Goal: Register for event/course

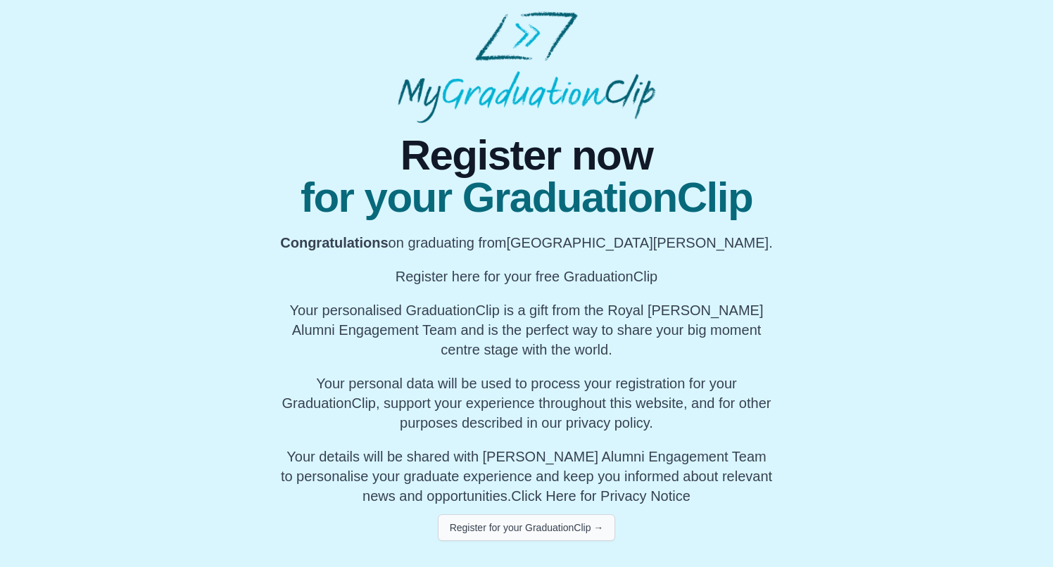
click at [535, 526] on button "Register for your GraduationClip →" at bounding box center [527, 527] width 178 height 27
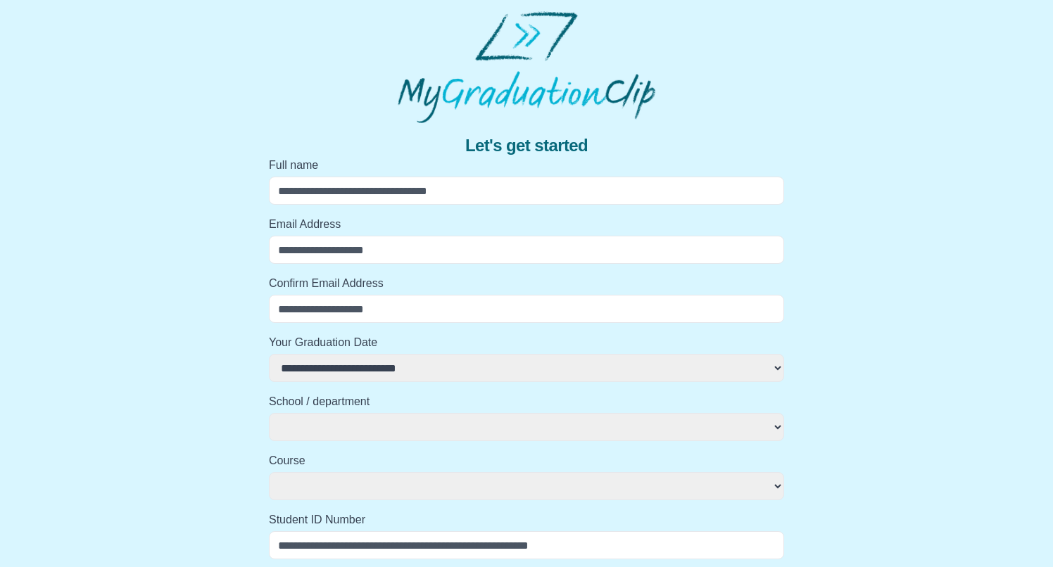
type input "*"
select select
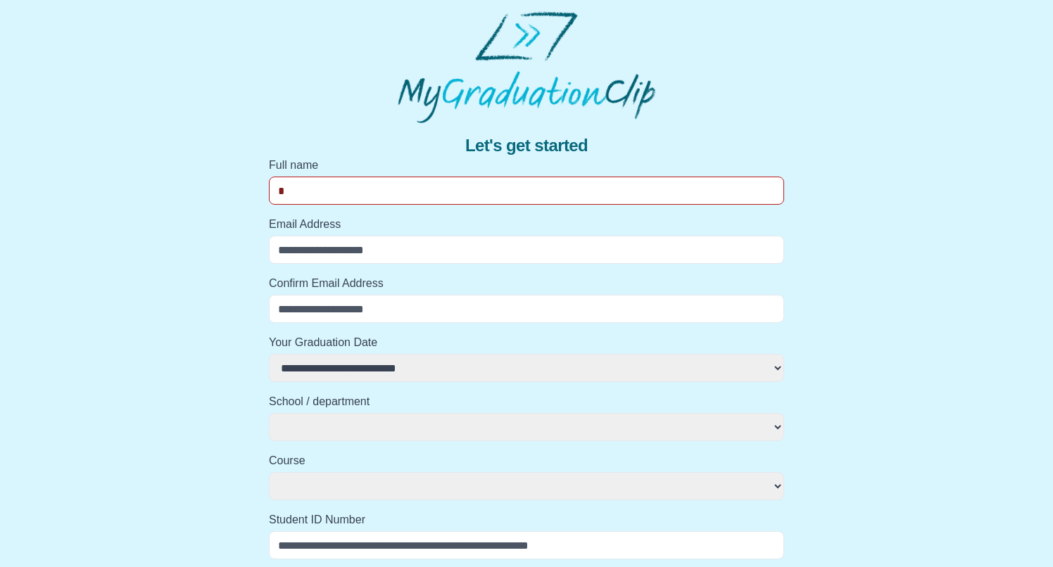
select select
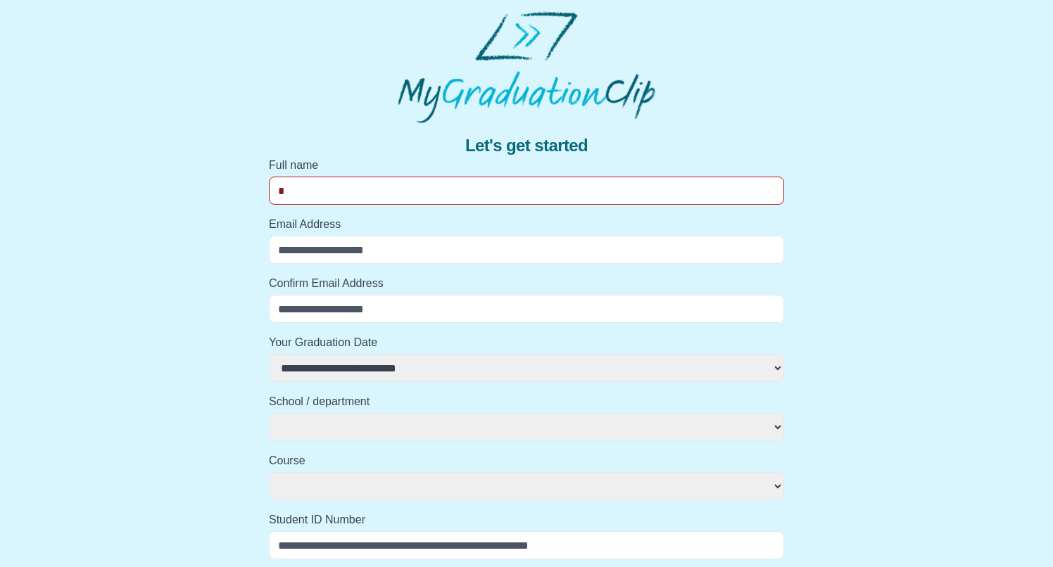
type input "**"
select select
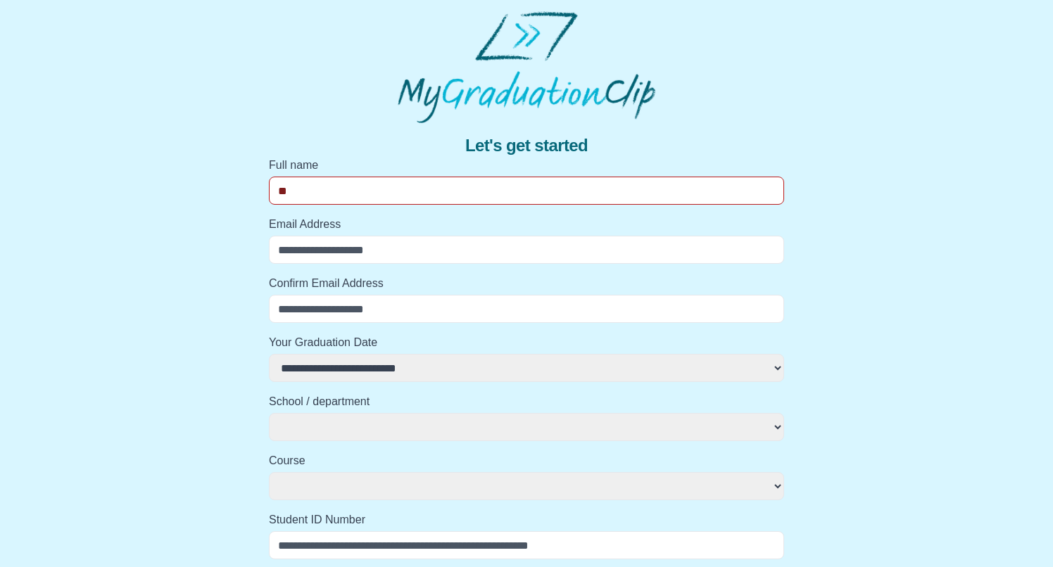
select select
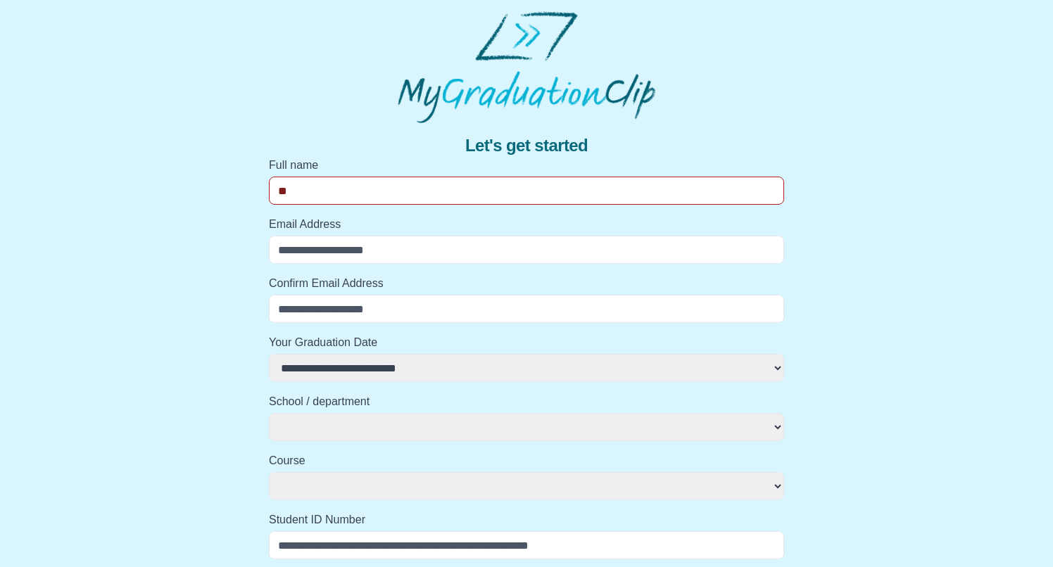
type input "***"
select select
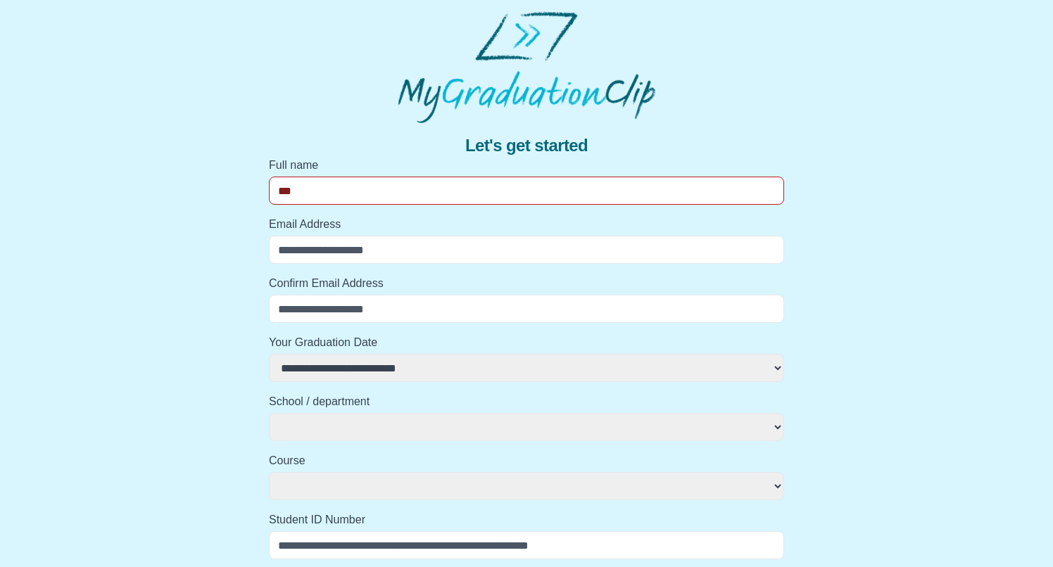
select select
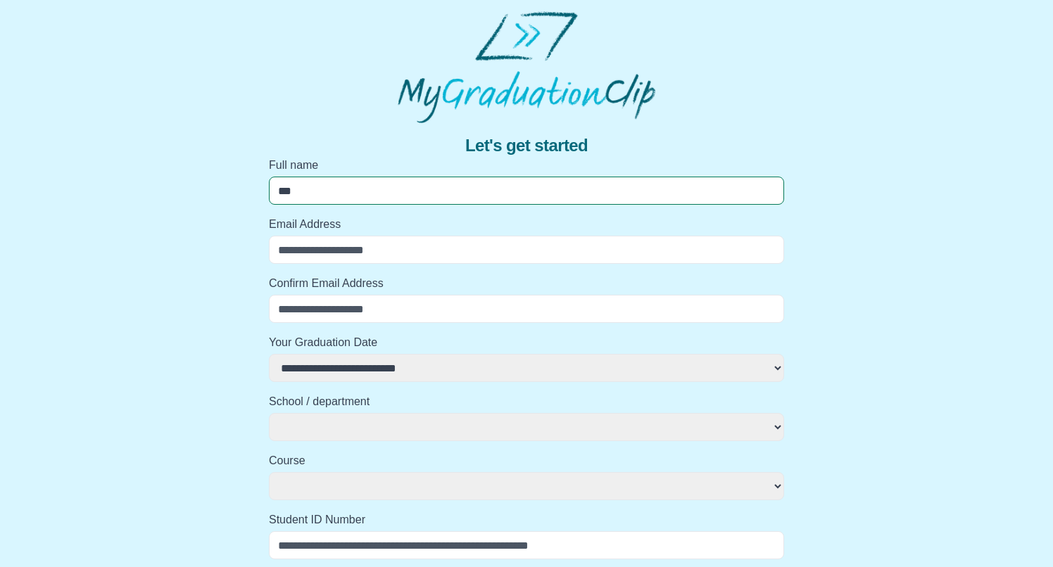
type input "****"
select select
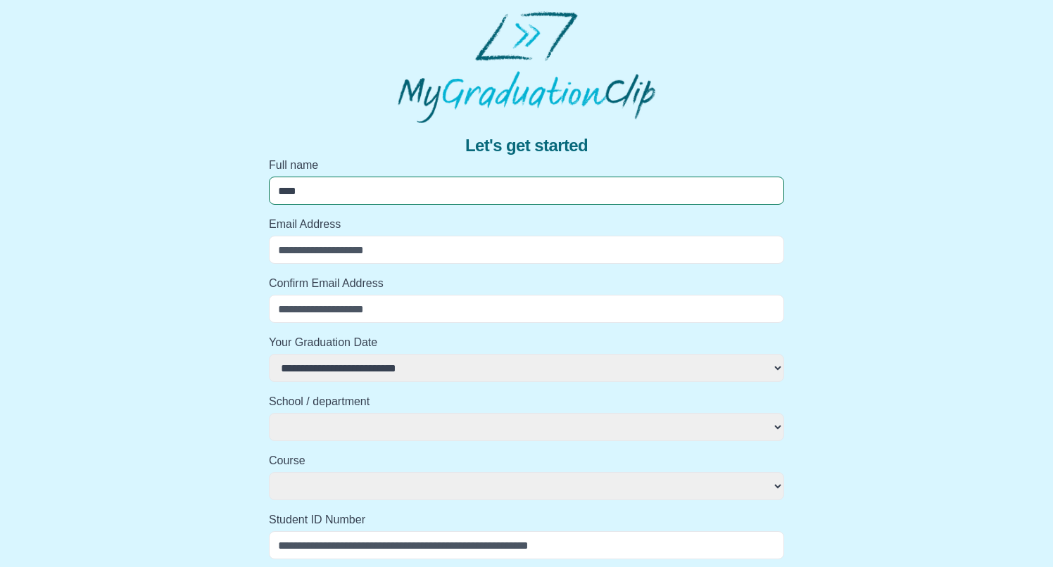
select select
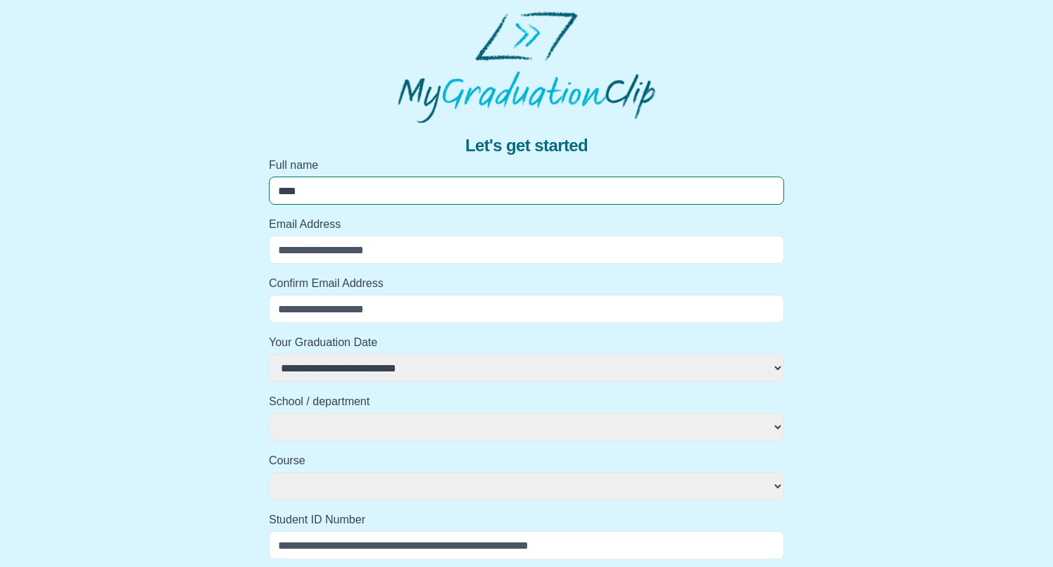
type input "*****"
select select
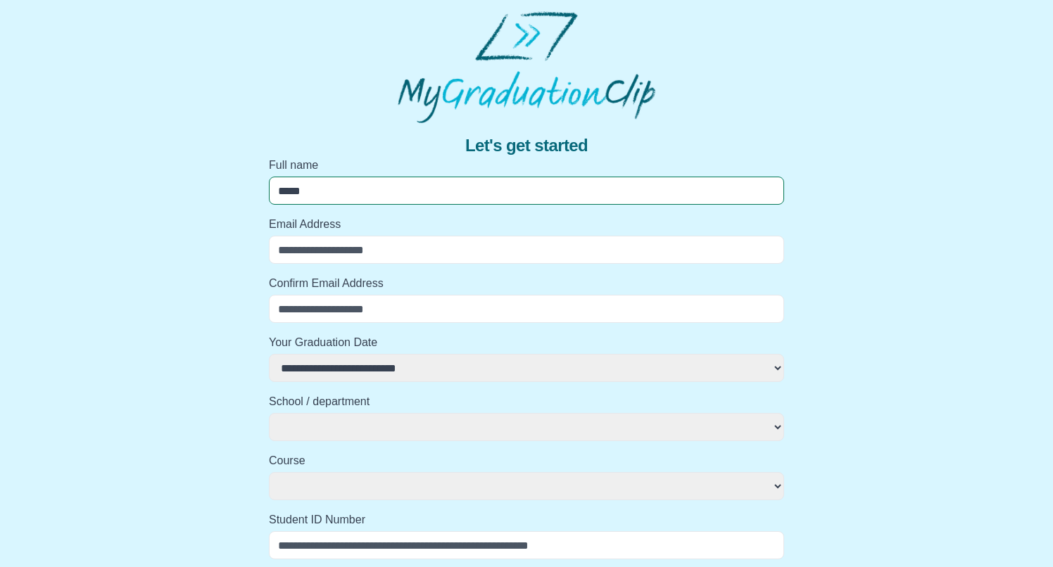
select select
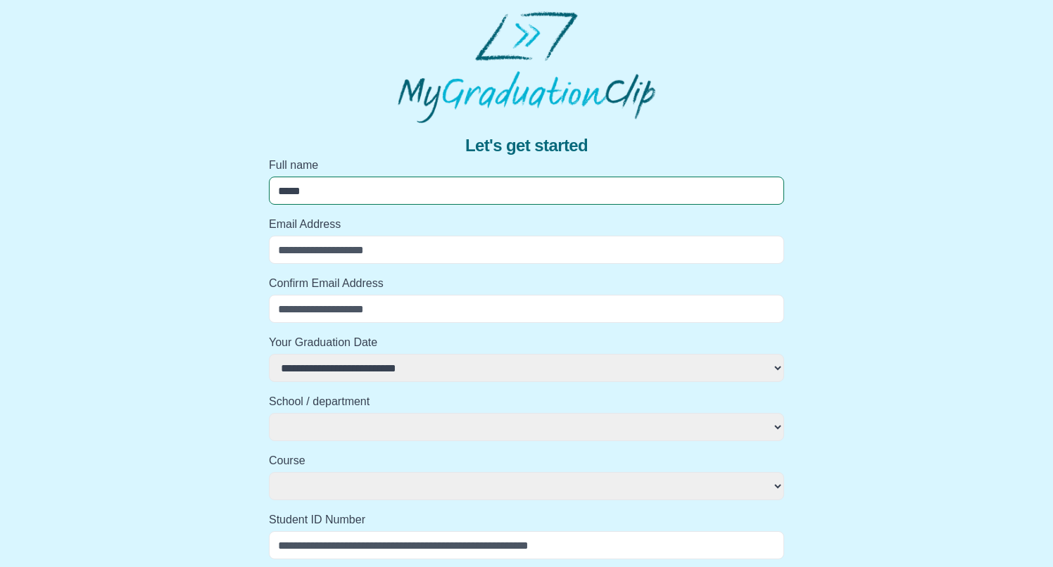
type input "******"
select select
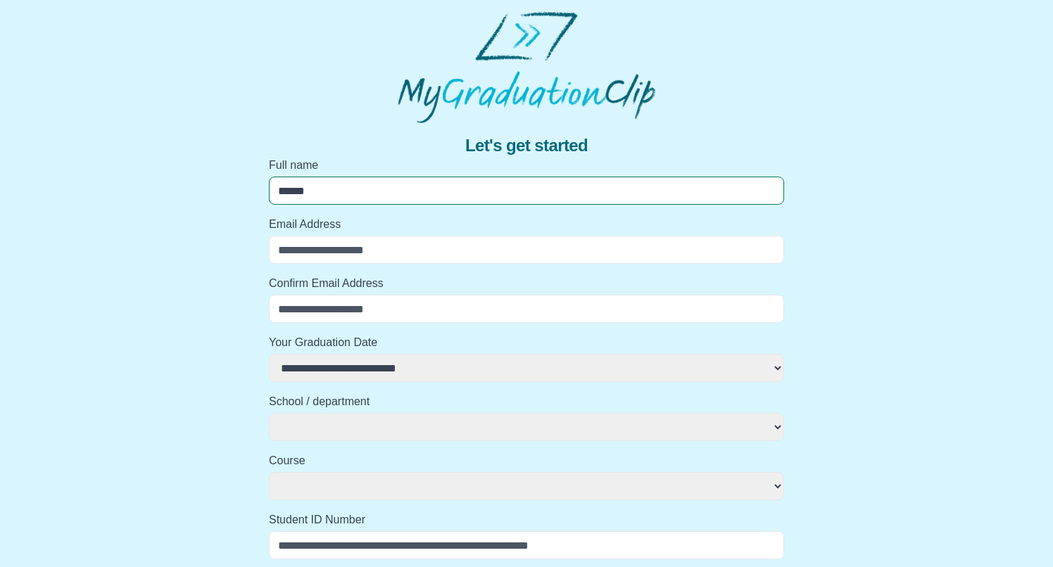
select select
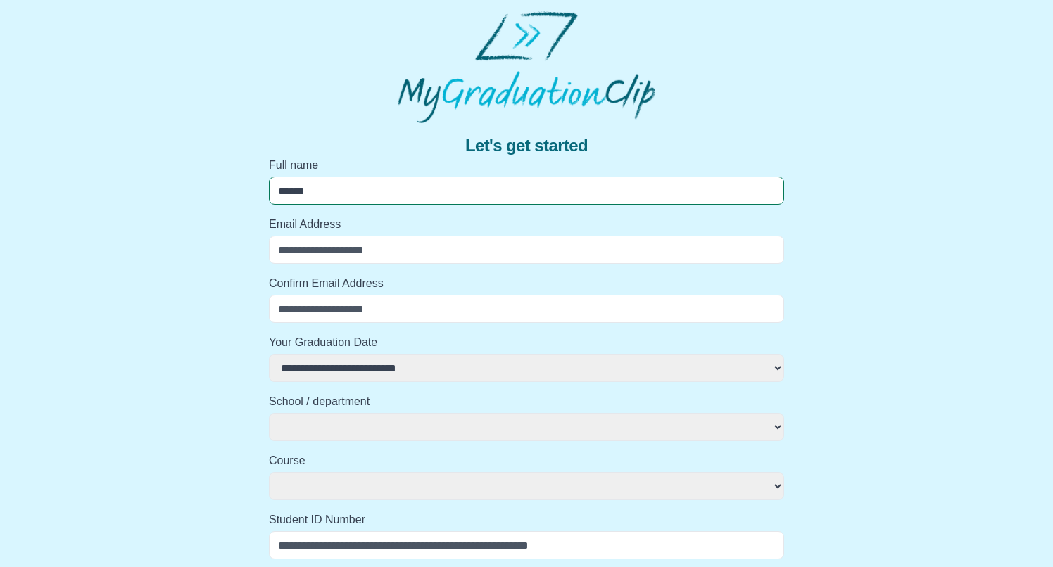
type input "*******"
select select
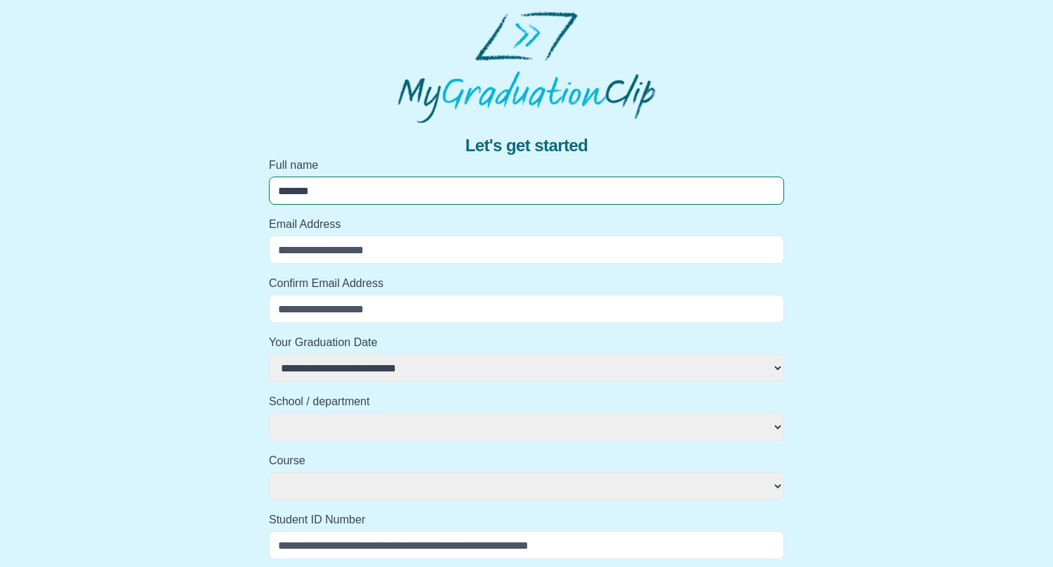
select select
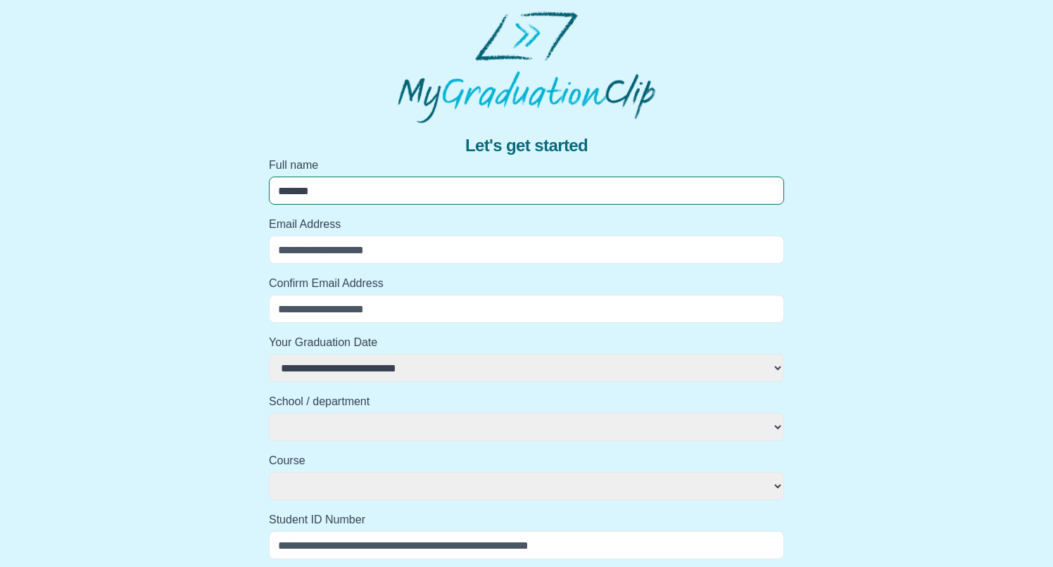
type input "********"
select select
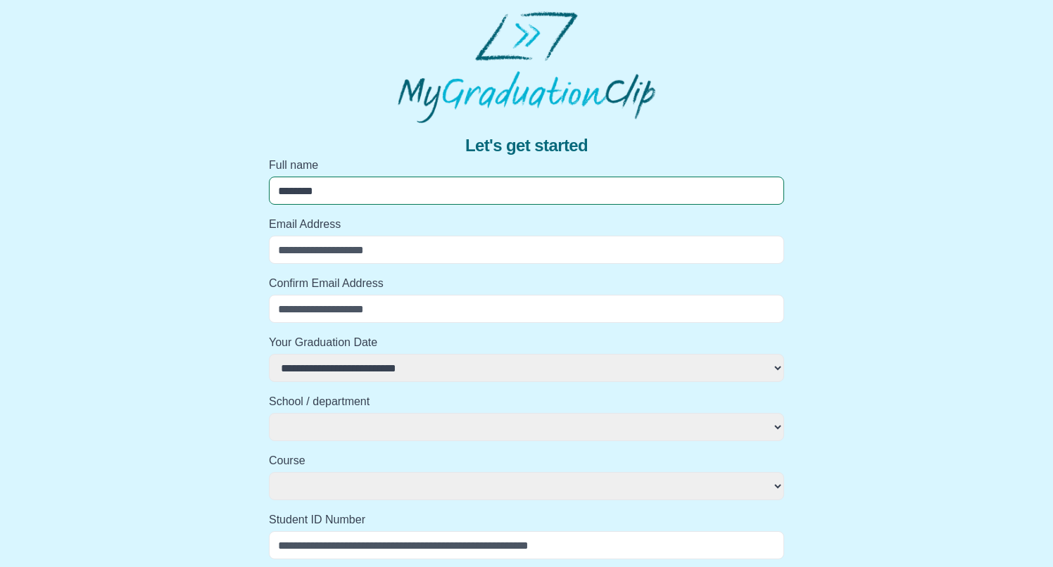
select select
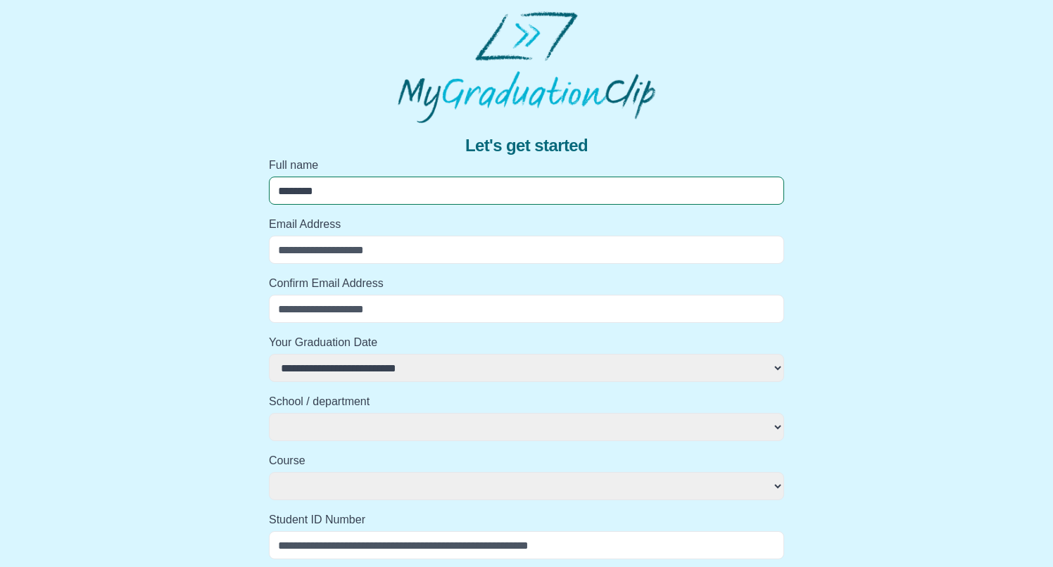
type input "********"
select select
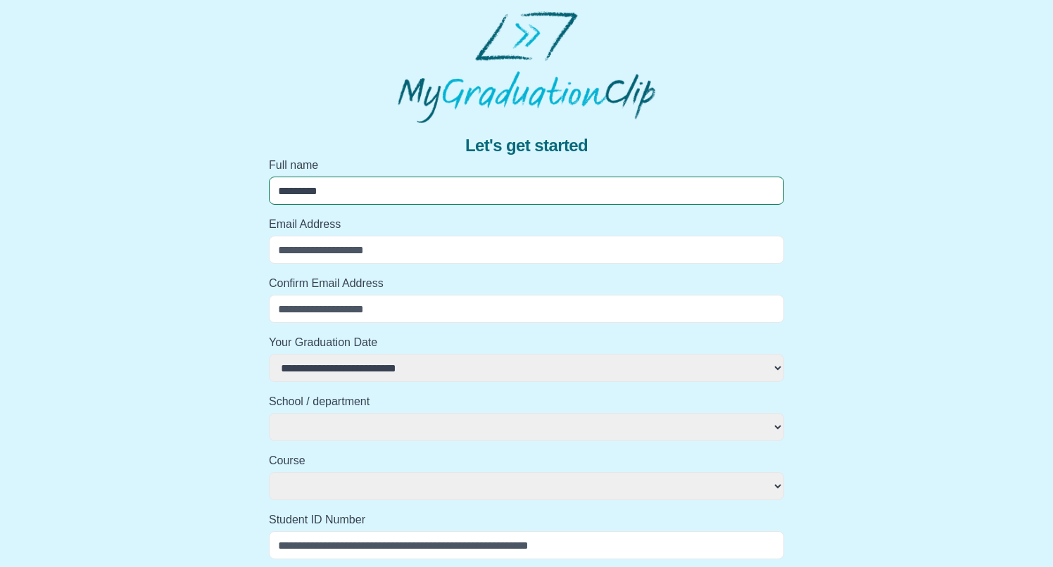
select select
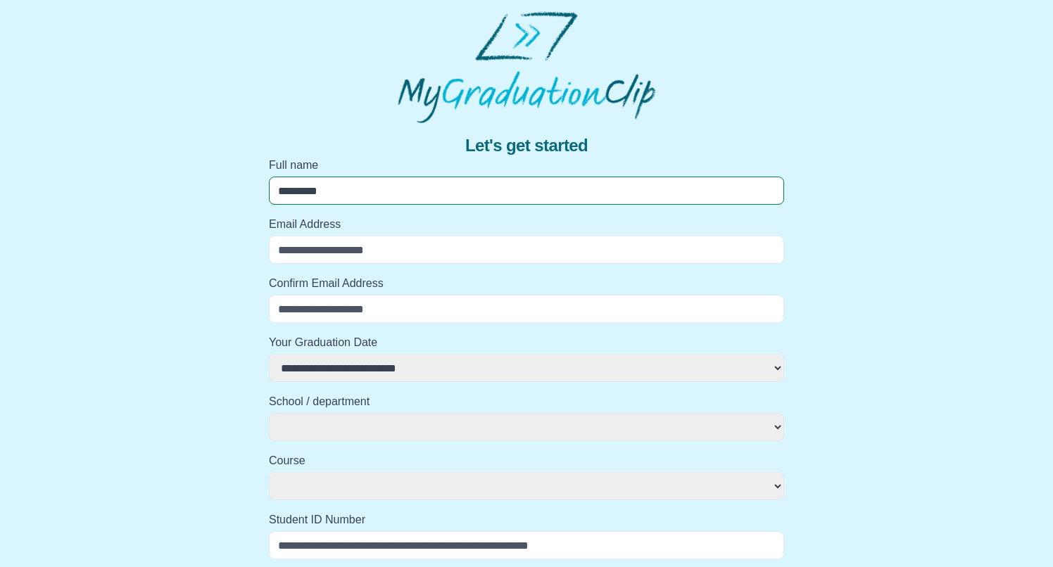
type input "**********"
select select
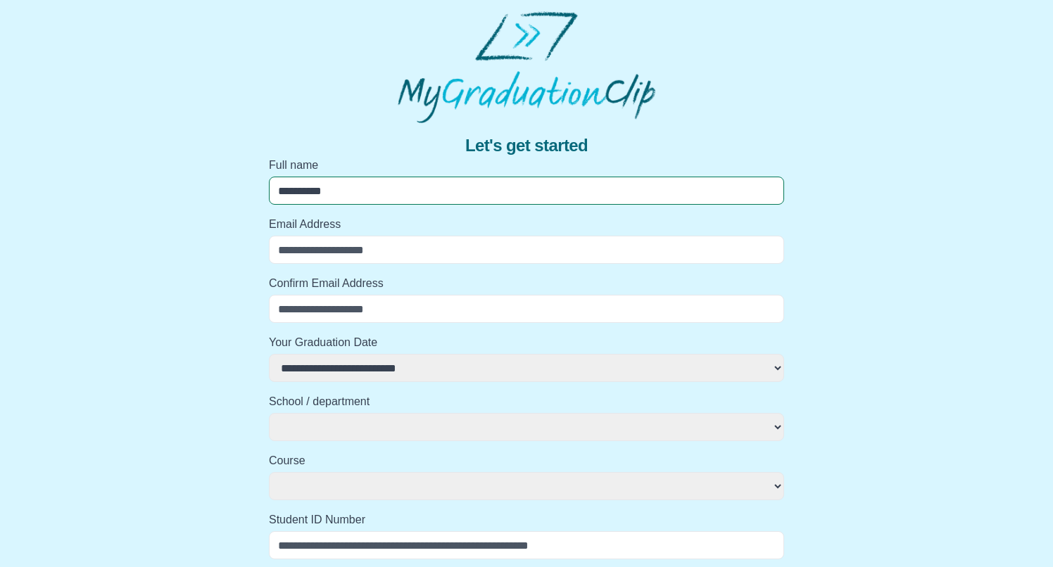
select select
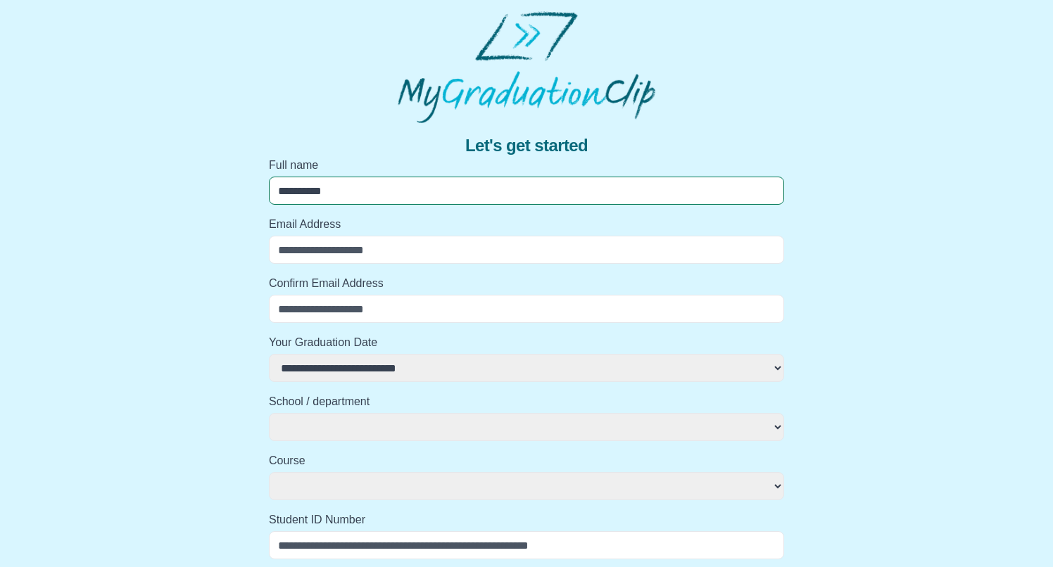
type input "**********"
select select
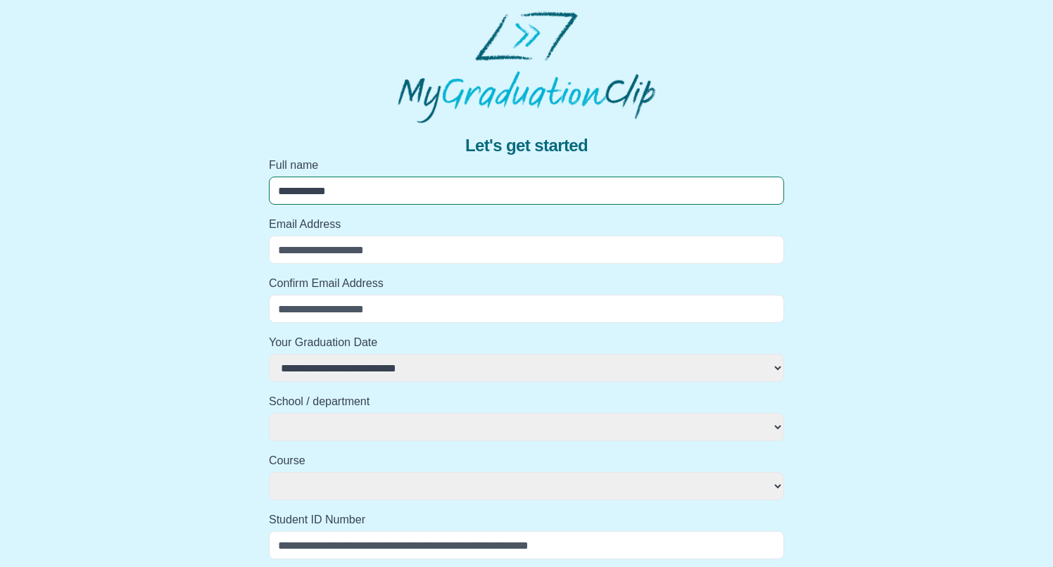
select select
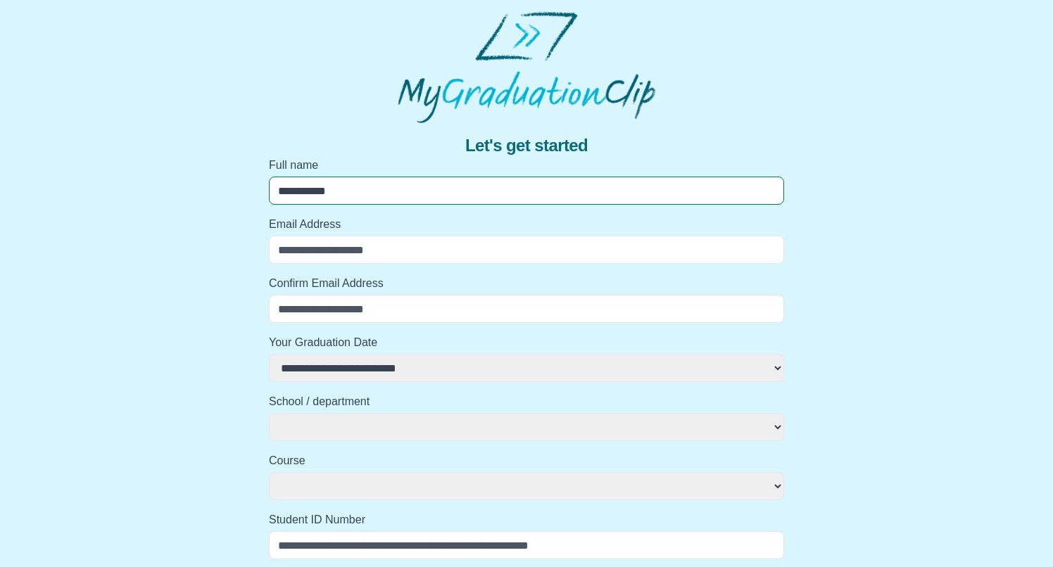
type input "**********"
select select
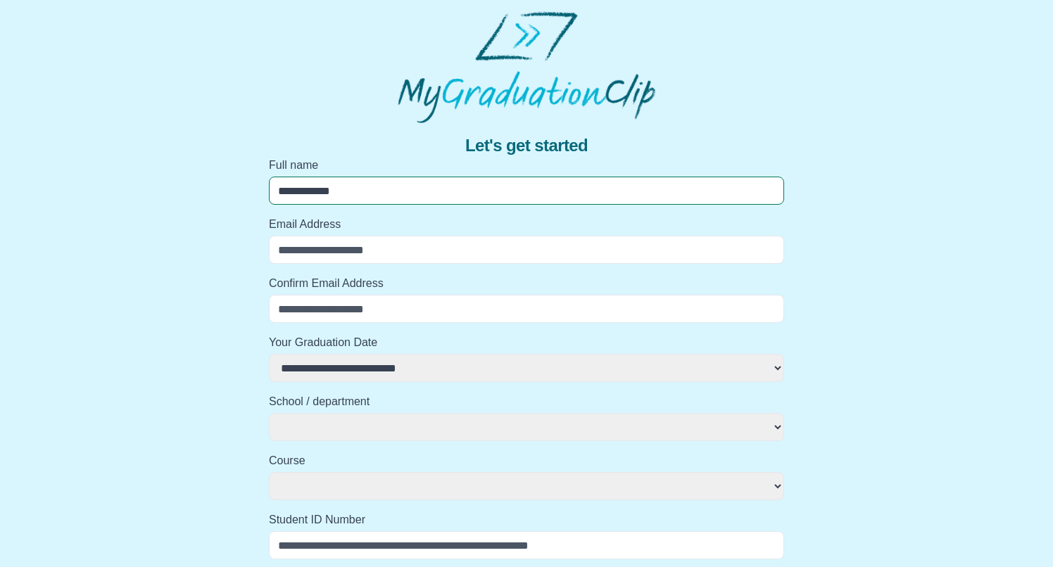
select select
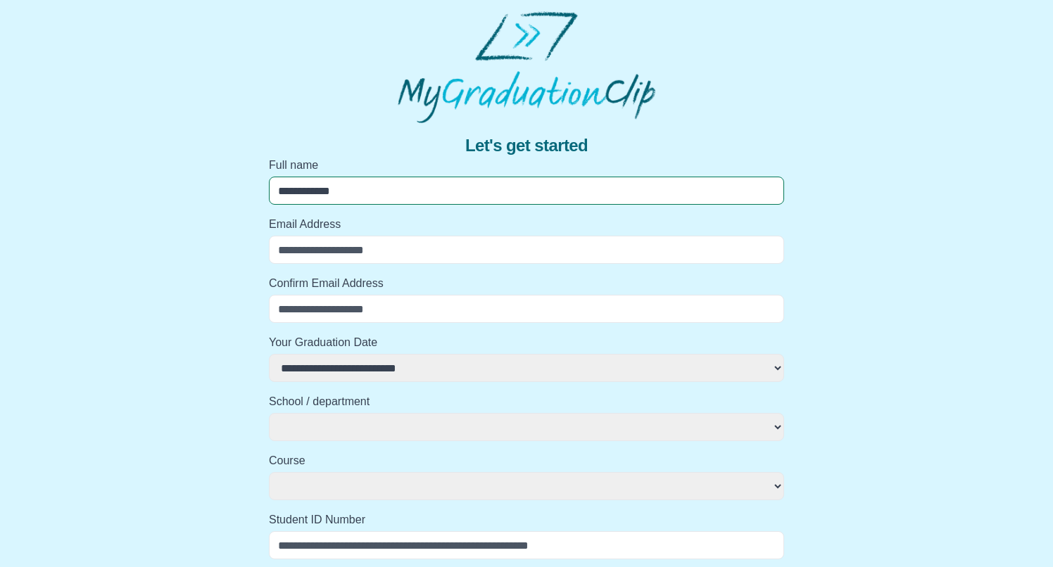
type input "**********"
select select
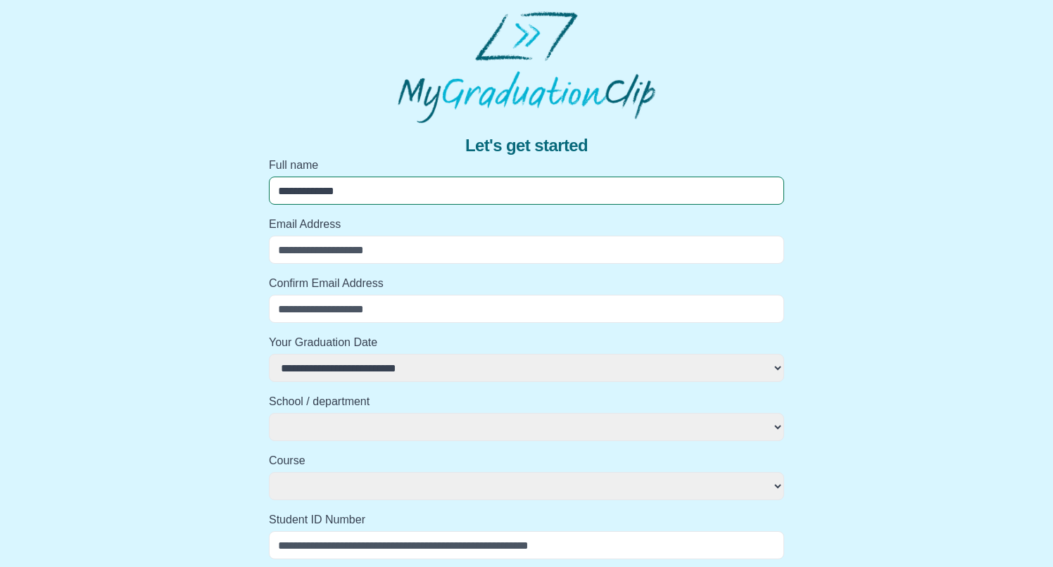
select select
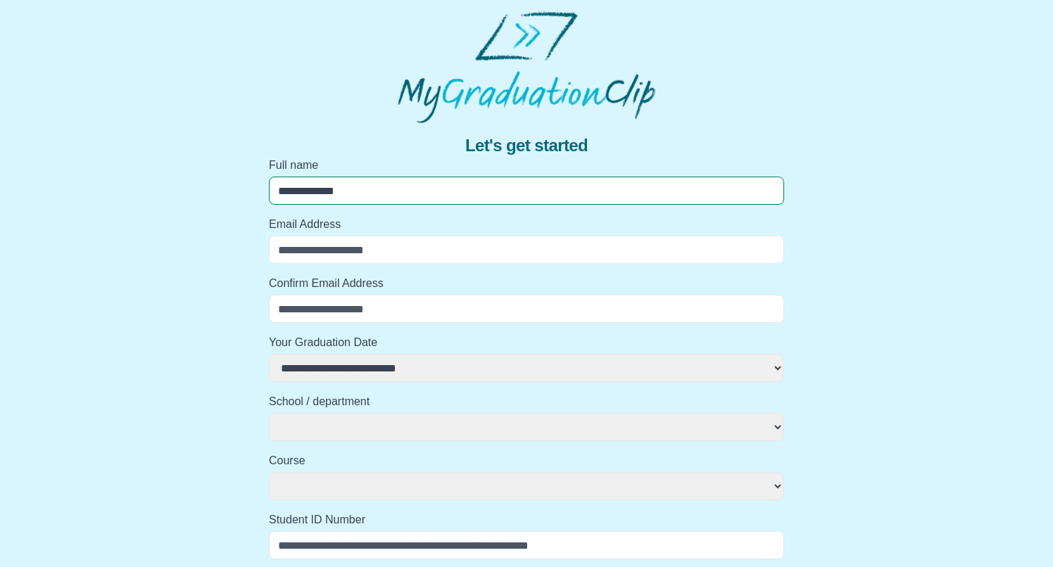
type input "**********"
select select
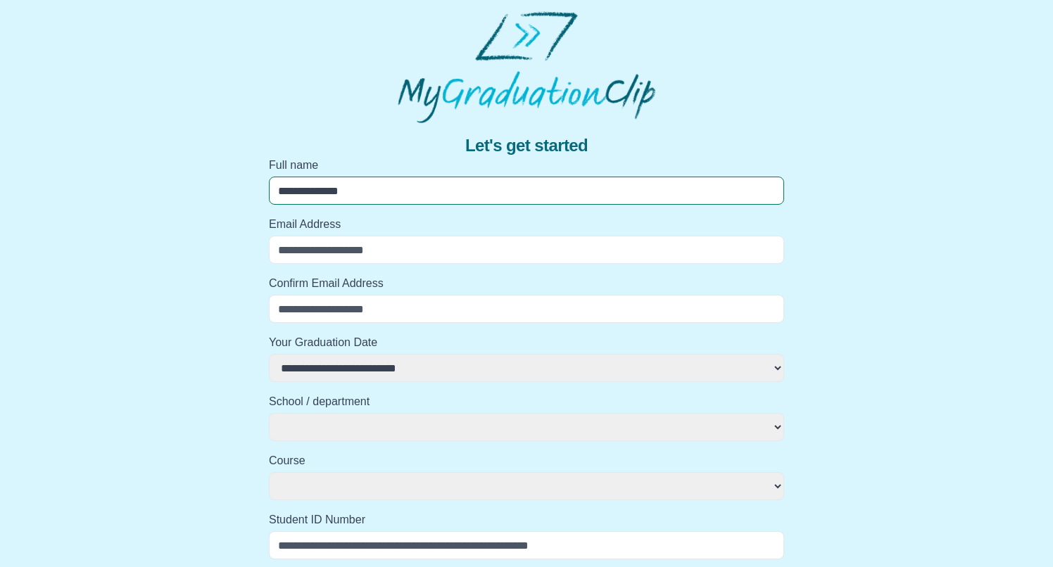
select select
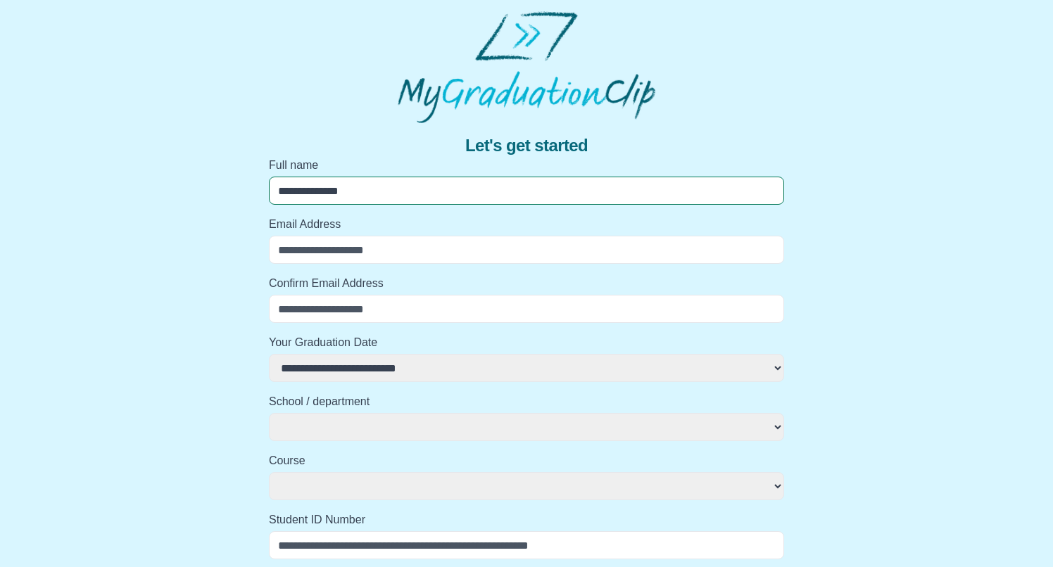
type input "**********"
select select
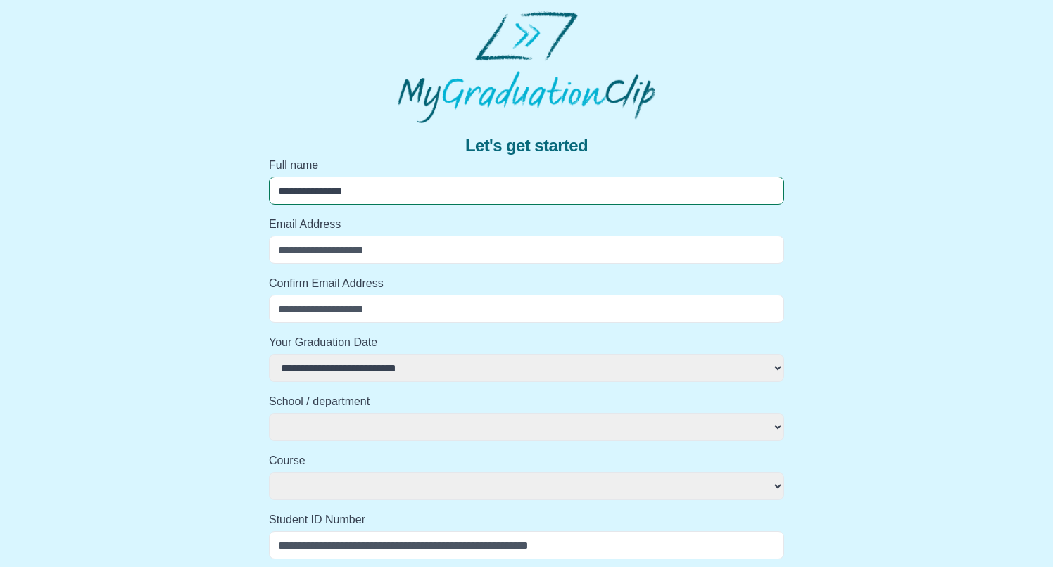
select select
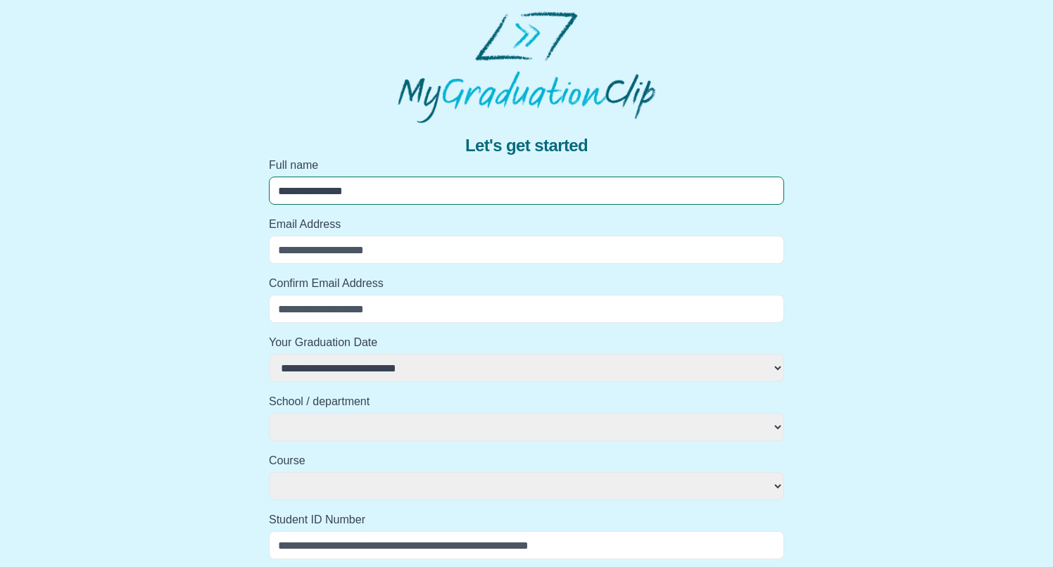
type input "**********"
select select
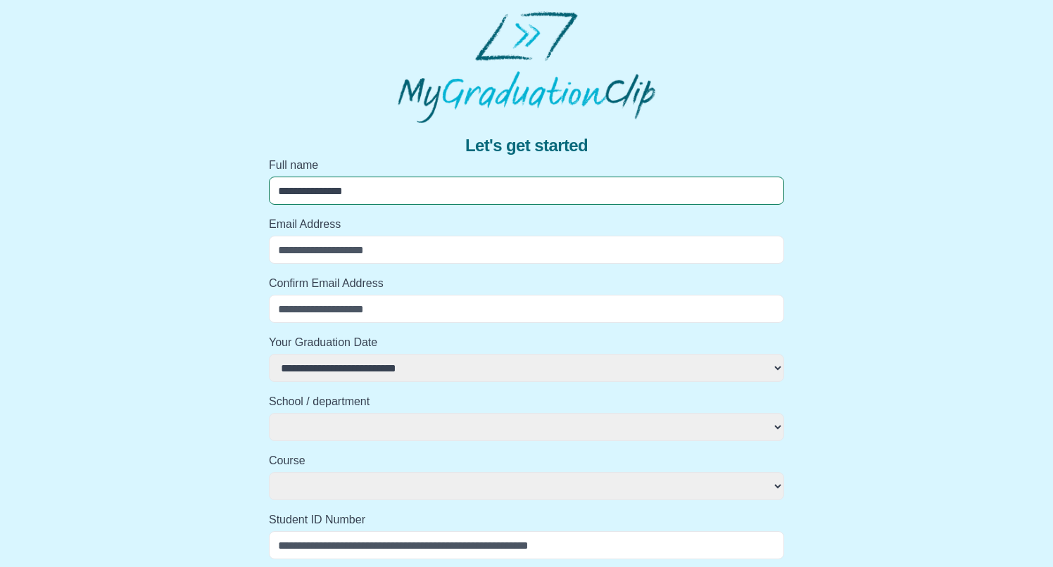
select select
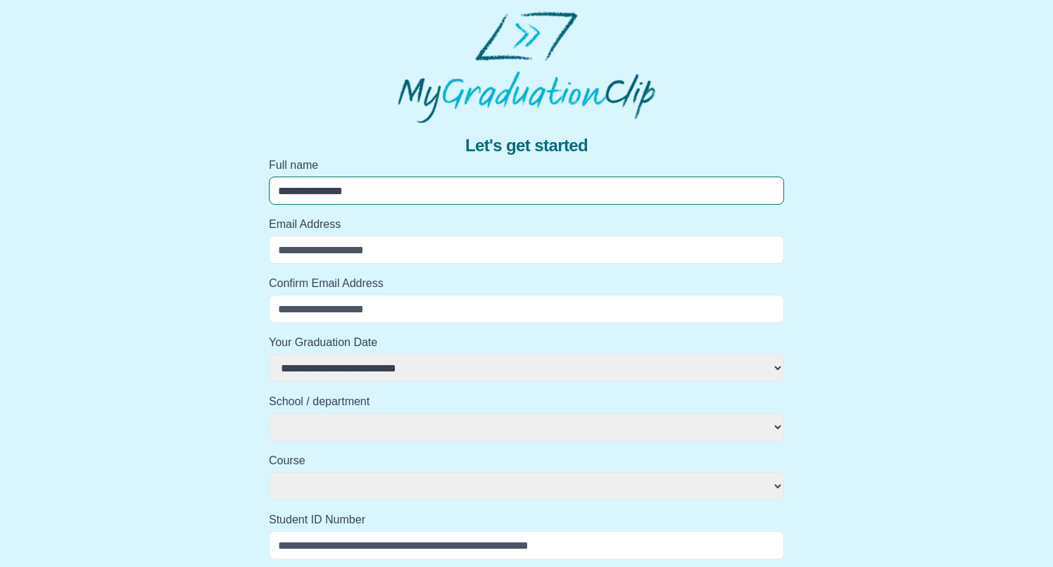
type input "*"
select select
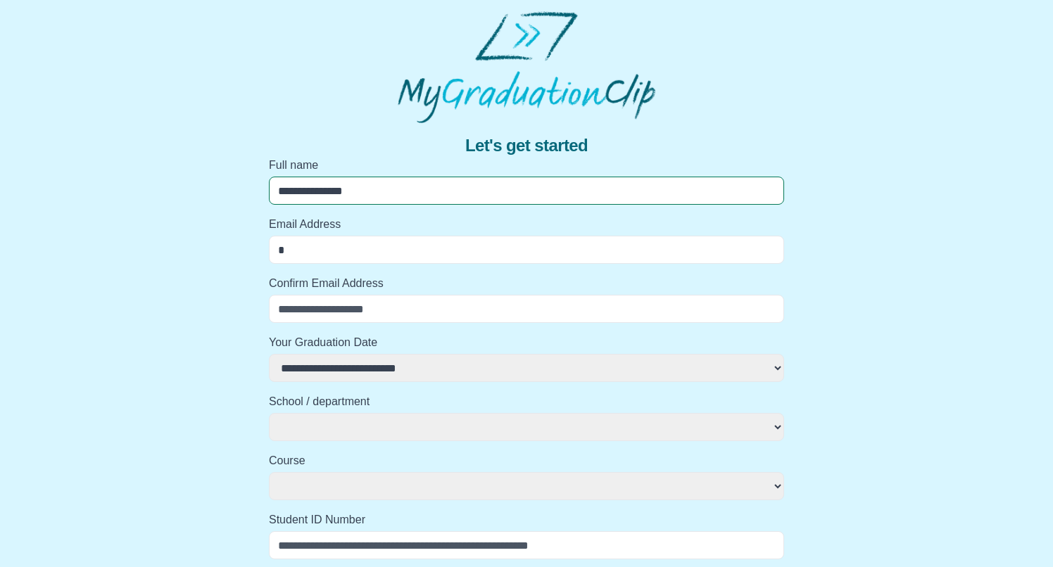
select select
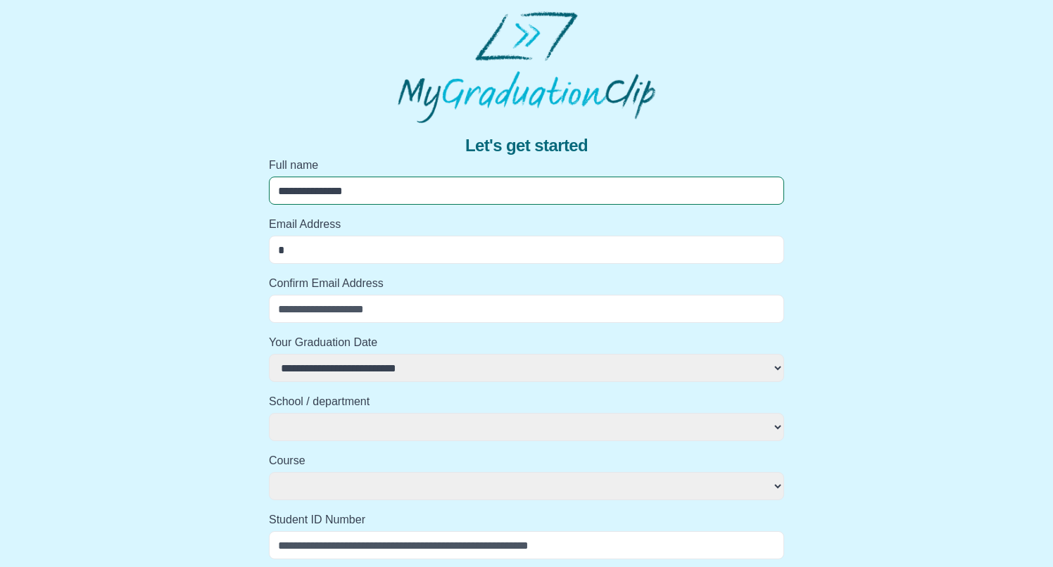
select select
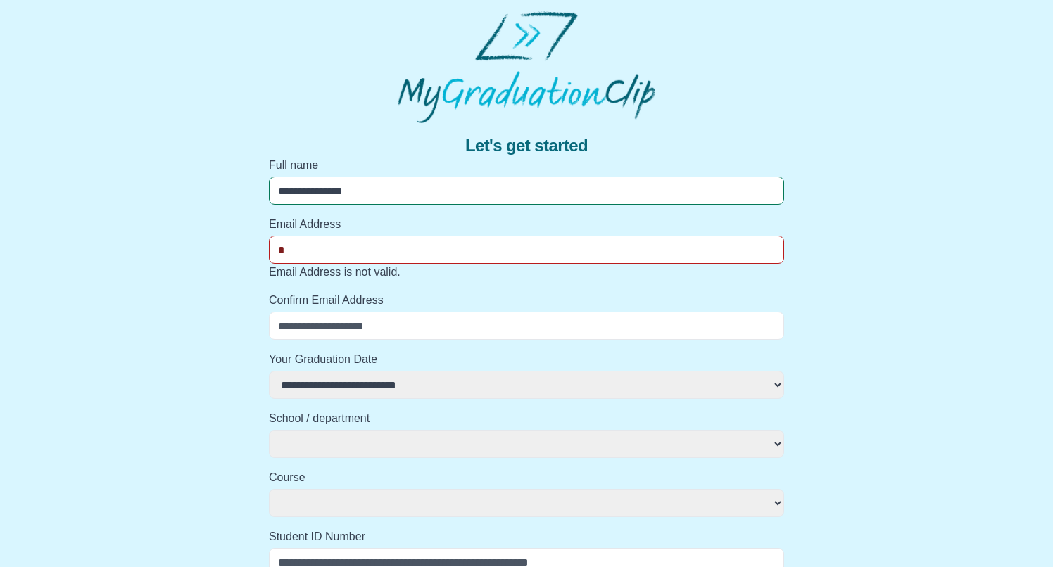
type input "**"
select select
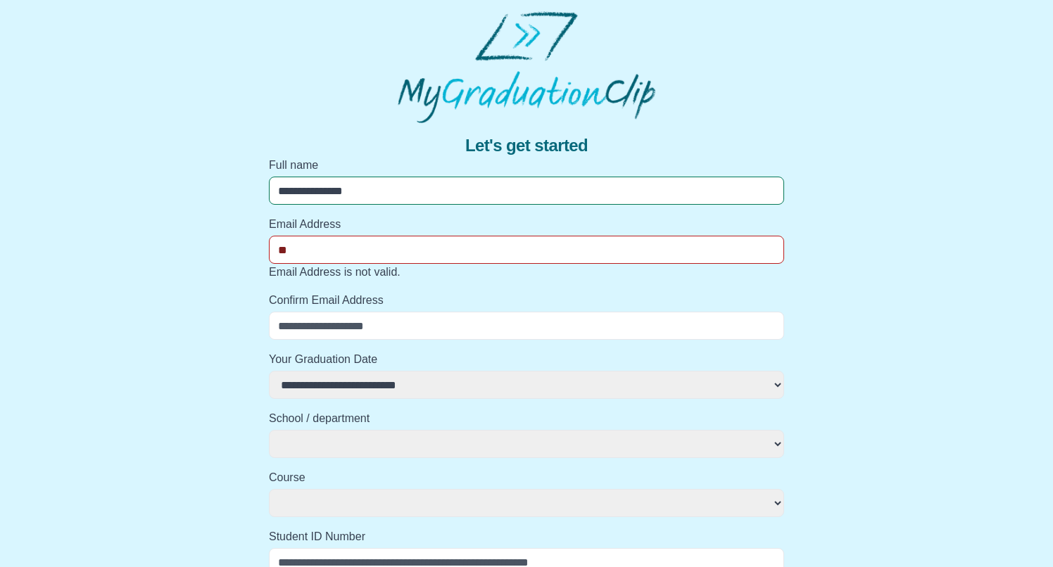
select select
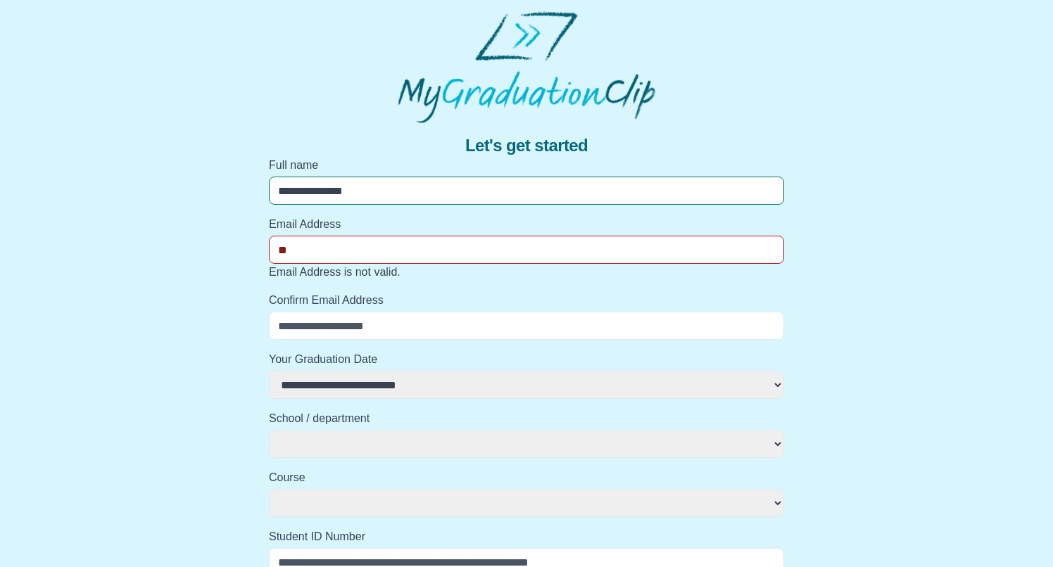
type input "***"
select select
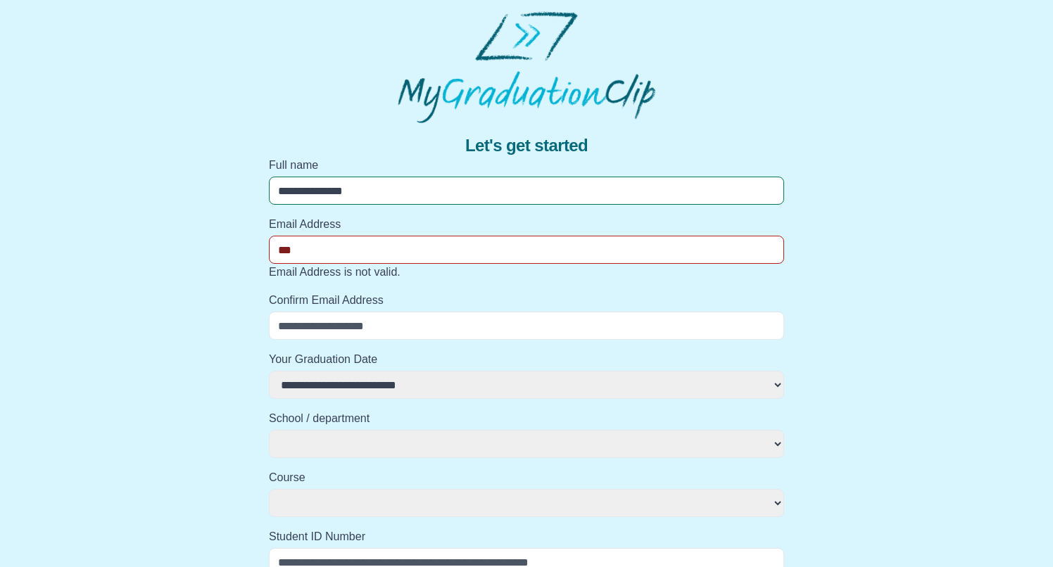
select select
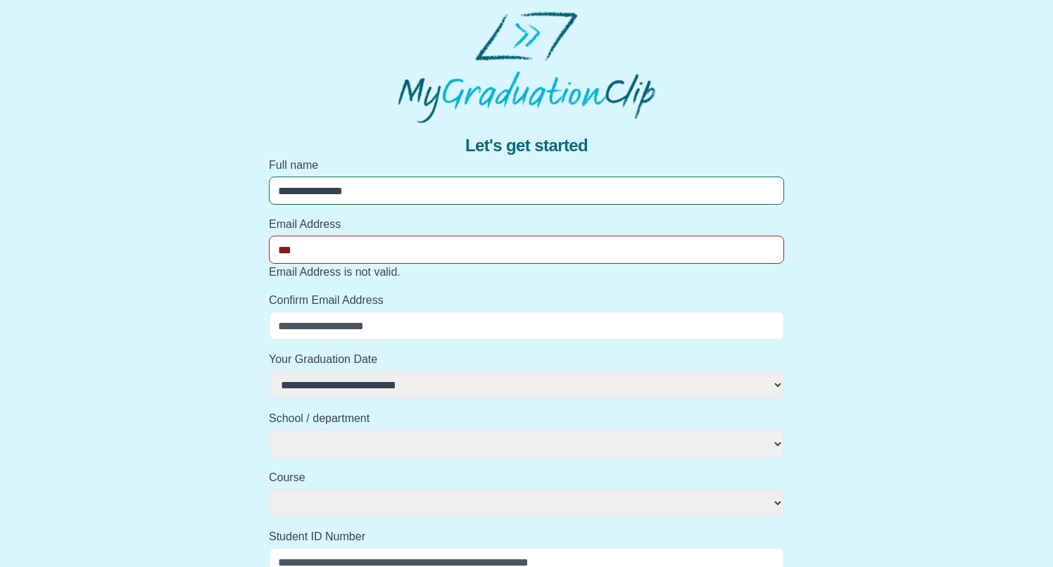
type input "****"
select select
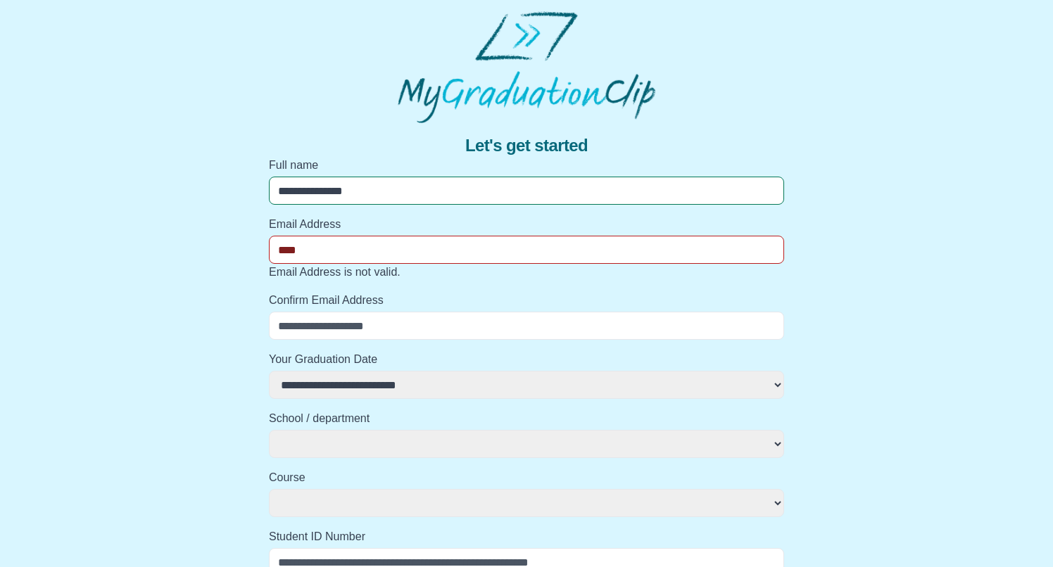
select select
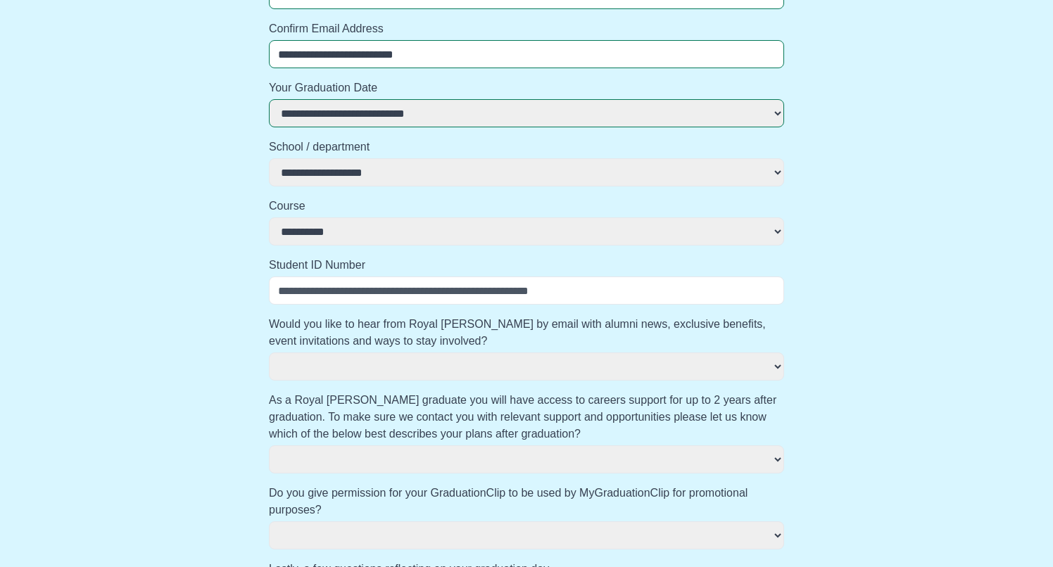
scroll to position [270, 0]
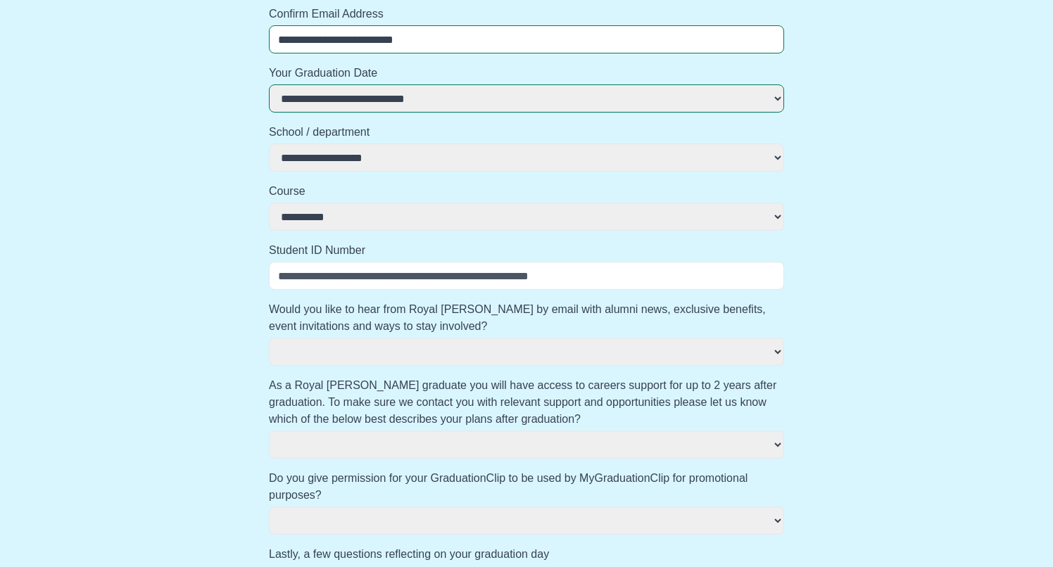
click at [433, 279] on input "Student ID Number" at bounding box center [526, 276] width 515 height 28
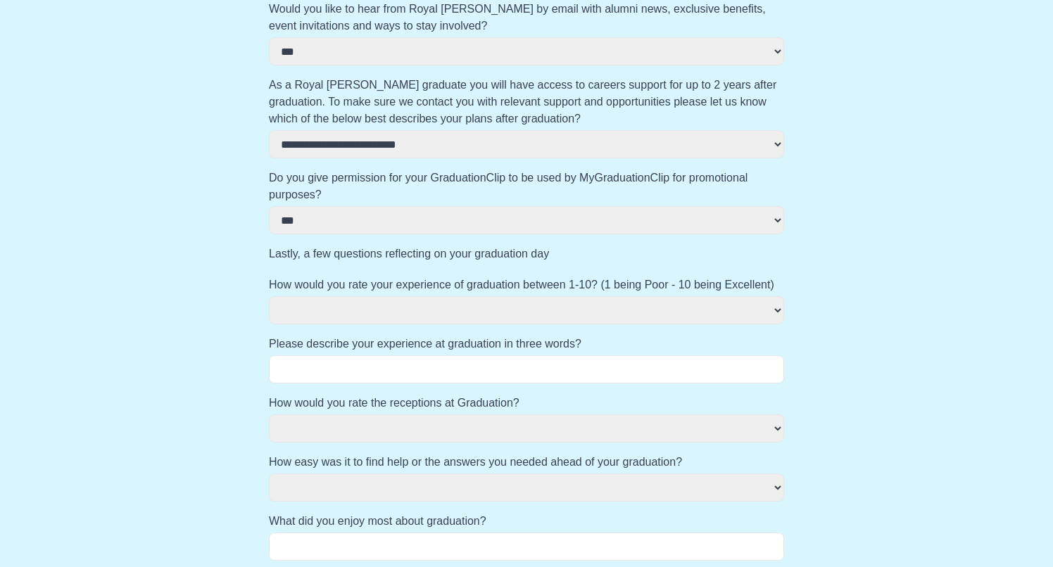
scroll to position [589, 0]
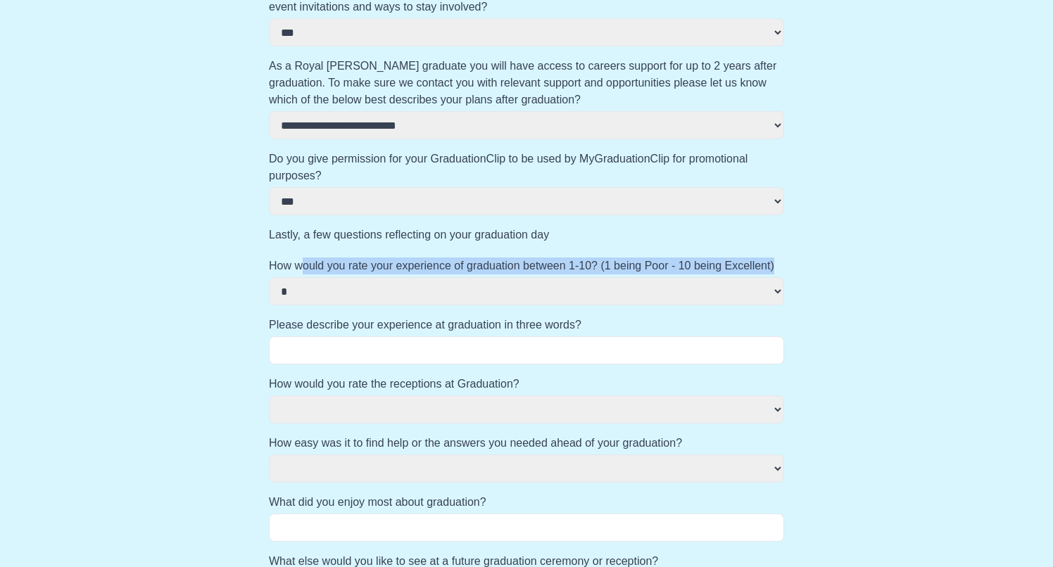
click at [300, 274] on label "How would you rate your experience of graduation between 1-10? (1 being Poor - …" at bounding box center [526, 266] width 515 height 17
click at [300, 277] on select "**********" at bounding box center [526, 291] width 515 height 28
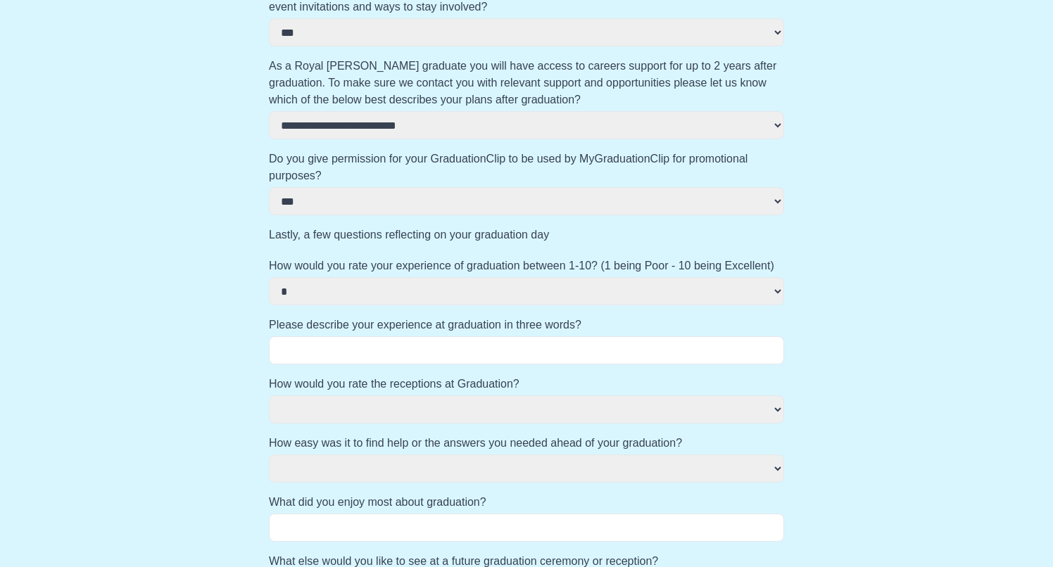
click at [203, 316] on div "**********" at bounding box center [526, 86] width 1030 height 1105
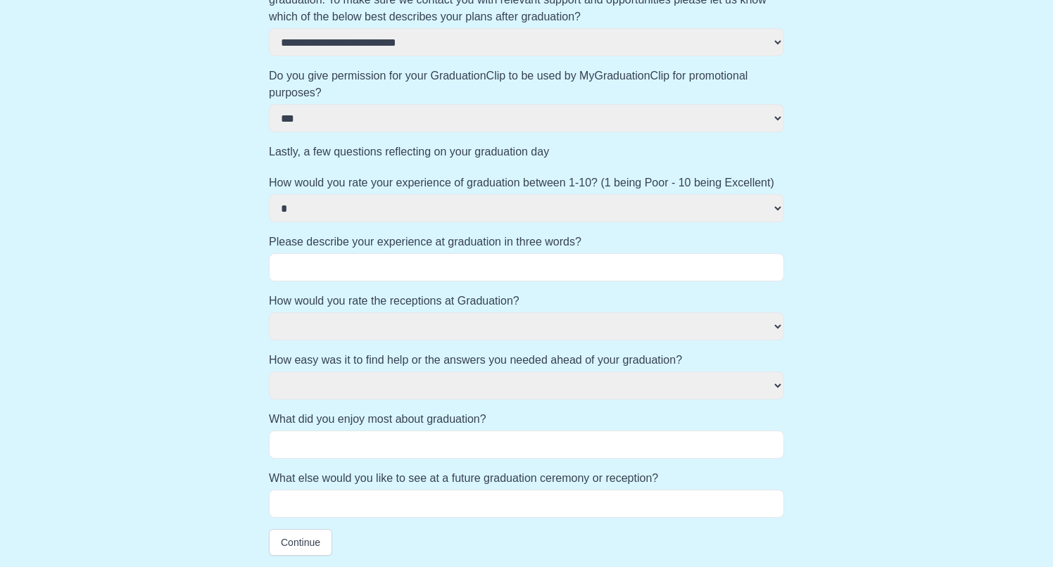
scroll to position [672, 0]
click at [299, 285] on form "**********" at bounding box center [526, 20] width 515 height 1071
click at [299, 272] on input "Please describe your experience at graduation in three words?" at bounding box center [526, 267] width 515 height 28
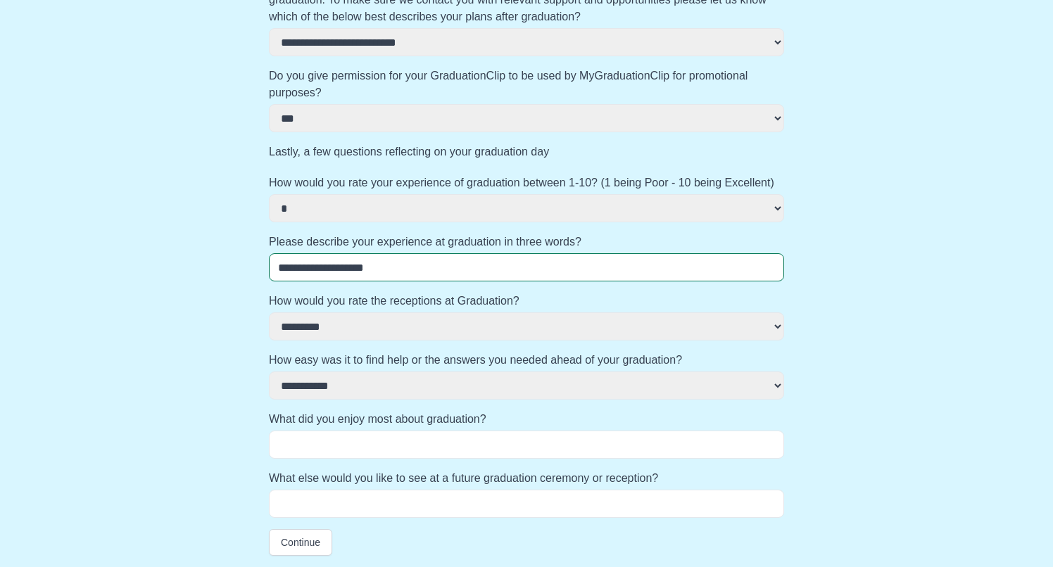
click at [566, 453] on input "What did you enjoy most about graduation?" at bounding box center [526, 445] width 515 height 28
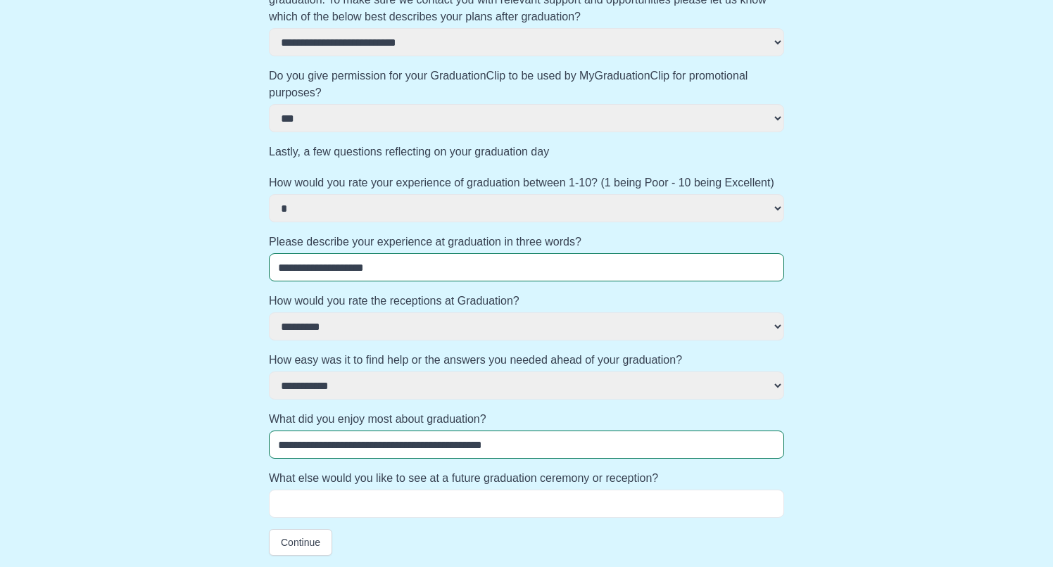
click at [488, 514] on input "What else would you like to see at a future graduation ceremony or reception?" at bounding box center [526, 504] width 515 height 28
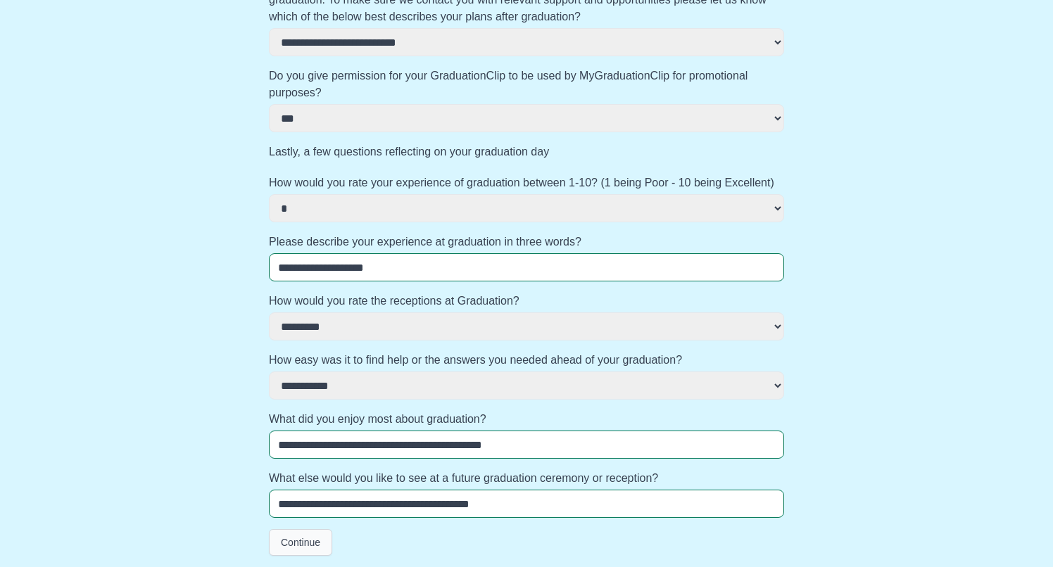
click at [316, 540] on button "Continue" at bounding box center [300, 542] width 63 height 27
click at [317, 538] on button "Continue" at bounding box center [300, 542] width 63 height 27
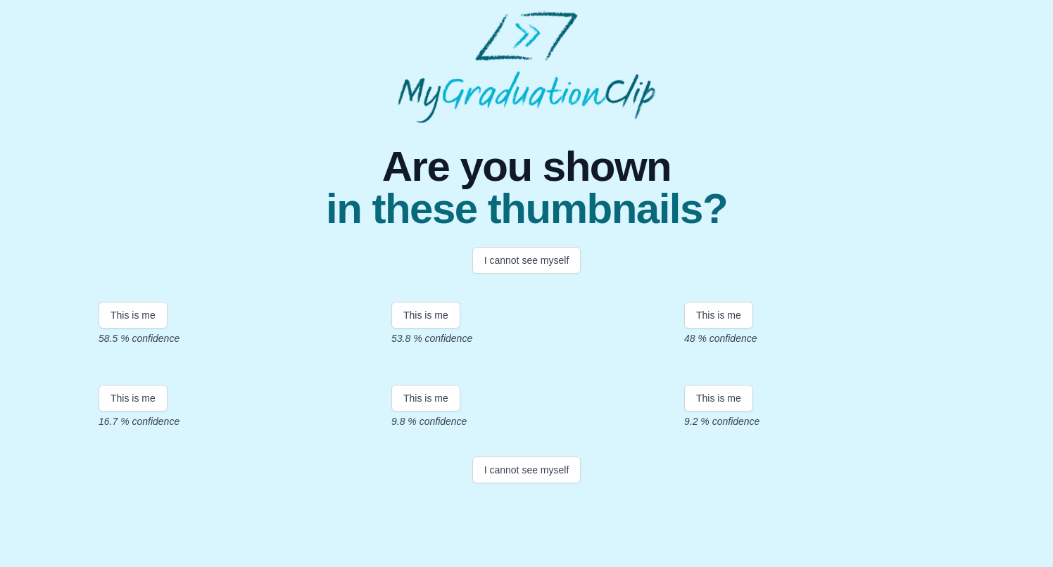
scroll to position [137, 0]
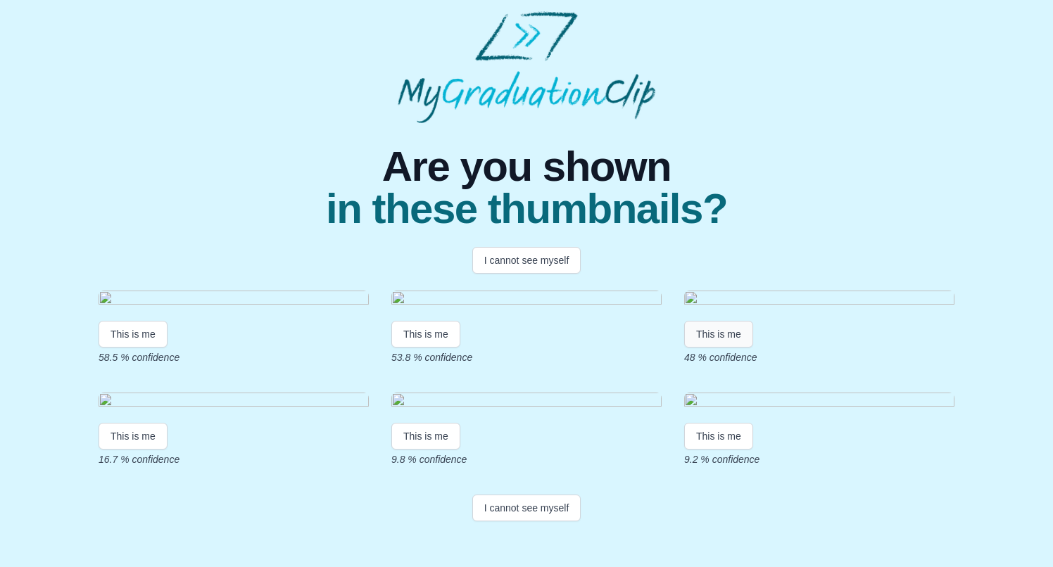
click at [721, 335] on button "This is me" at bounding box center [718, 334] width 69 height 27
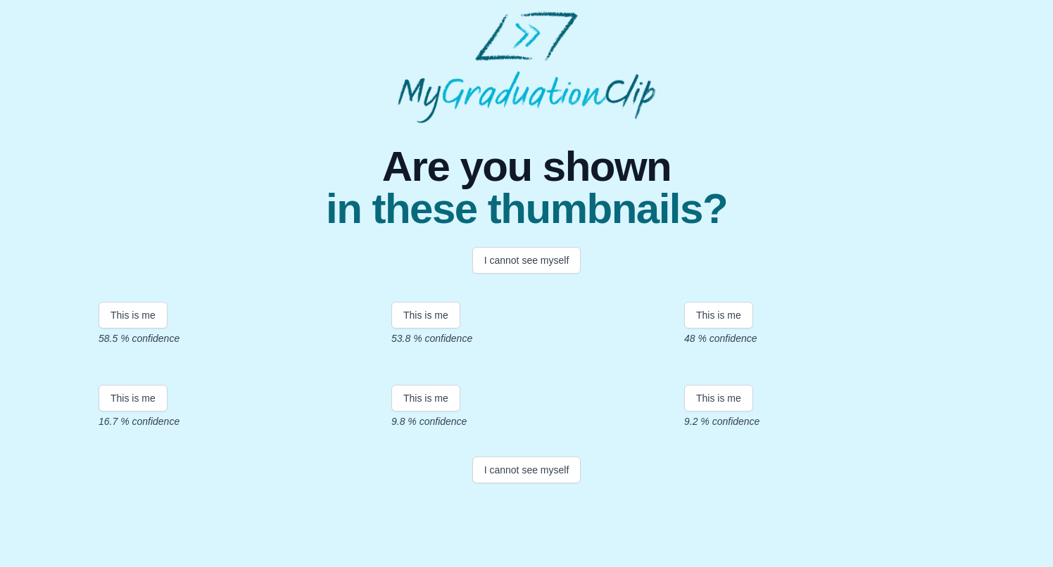
scroll to position [237, 0]
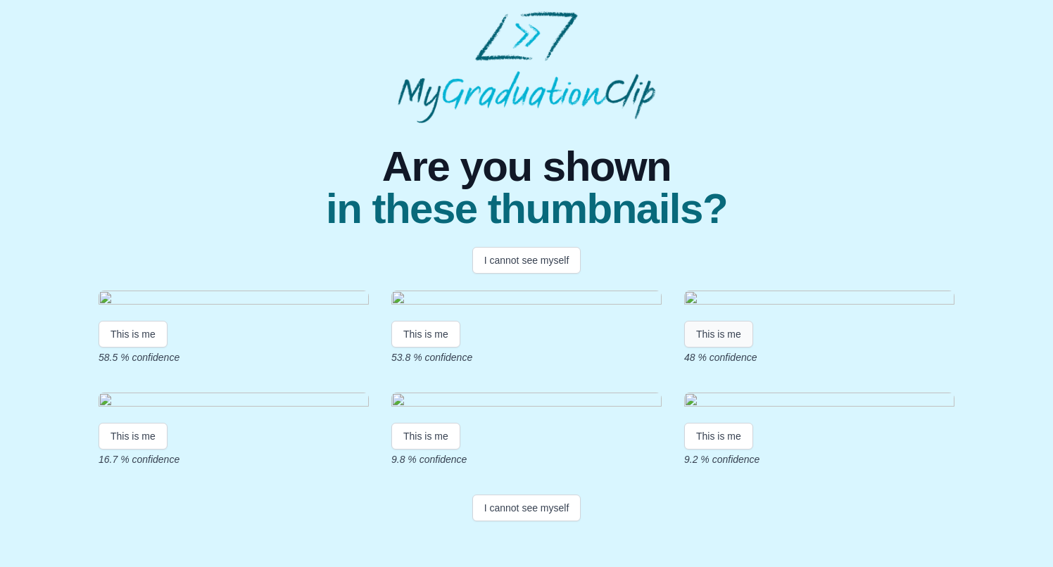
click at [729, 321] on button "This is me" at bounding box center [718, 334] width 69 height 27
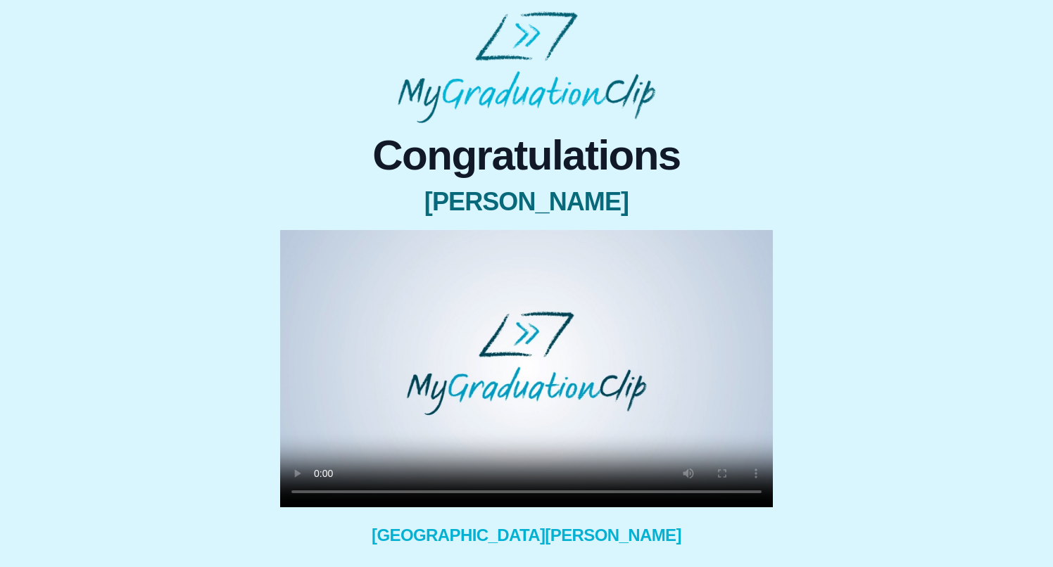
click at [319, 490] on video at bounding box center [526, 368] width 493 height 277
click at [317, 493] on video at bounding box center [526, 368] width 493 height 277
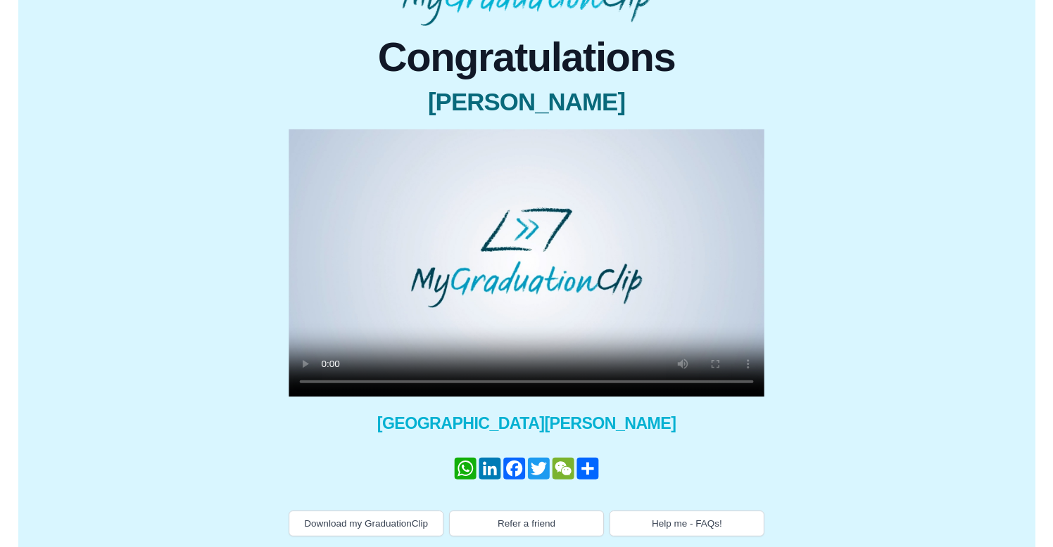
scroll to position [96, 0]
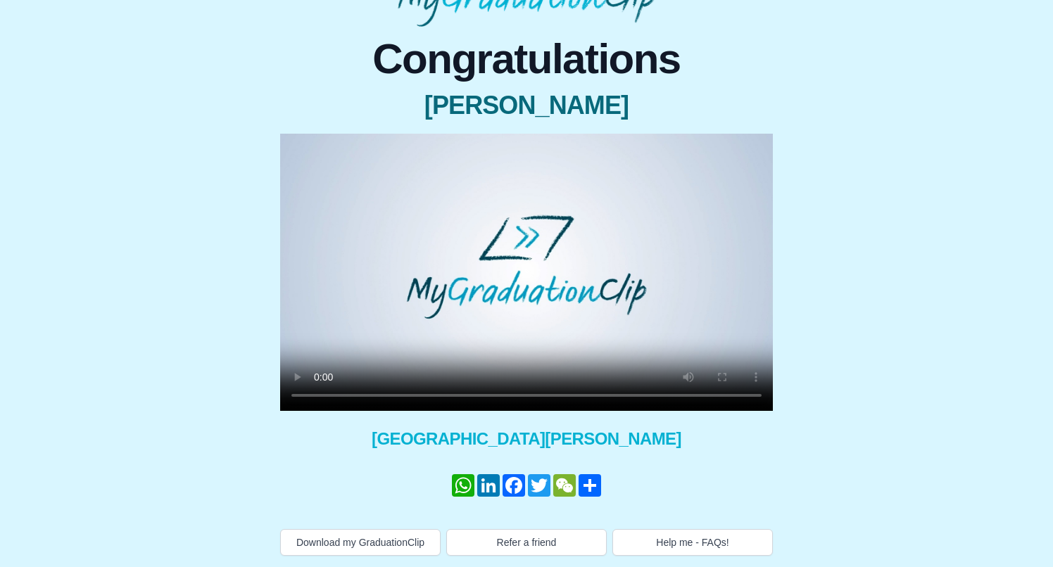
click at [323, 394] on video at bounding box center [526, 272] width 493 height 277
drag, startPoint x: 600, startPoint y: 391, endPoint x: 374, endPoint y: 388, distance: 225.9
click at [374, 388] on video at bounding box center [526, 272] width 493 height 277
click at [318, 395] on video at bounding box center [526, 272] width 493 height 277
click at [542, 393] on video at bounding box center [526, 272] width 493 height 277
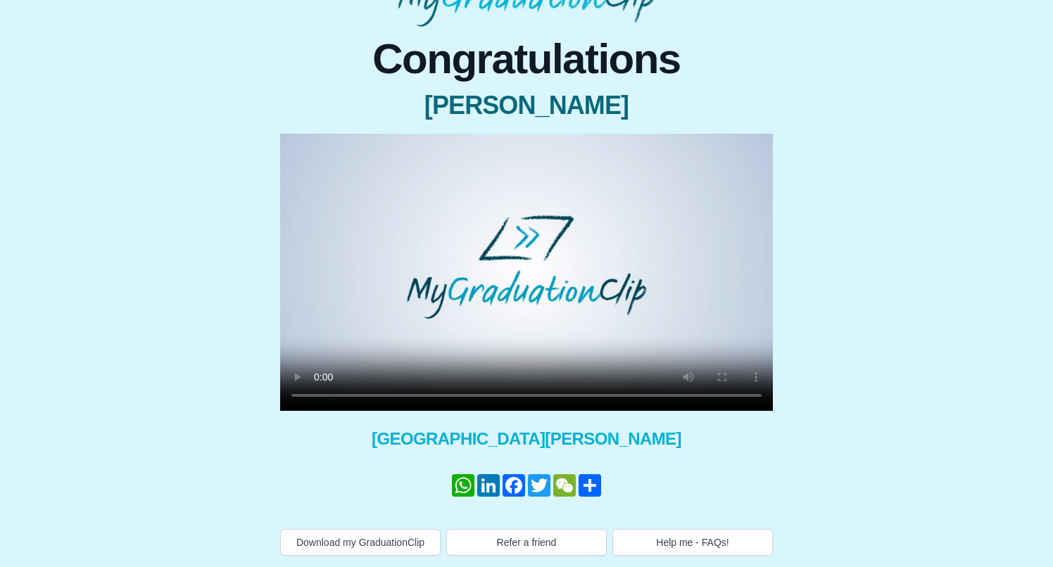
click at [520, 394] on video at bounding box center [526, 272] width 493 height 277
click at [490, 395] on video at bounding box center [526, 272] width 493 height 277
click at [495, 393] on video at bounding box center [526, 272] width 493 height 277
click at [321, 393] on video at bounding box center [526, 272] width 493 height 277
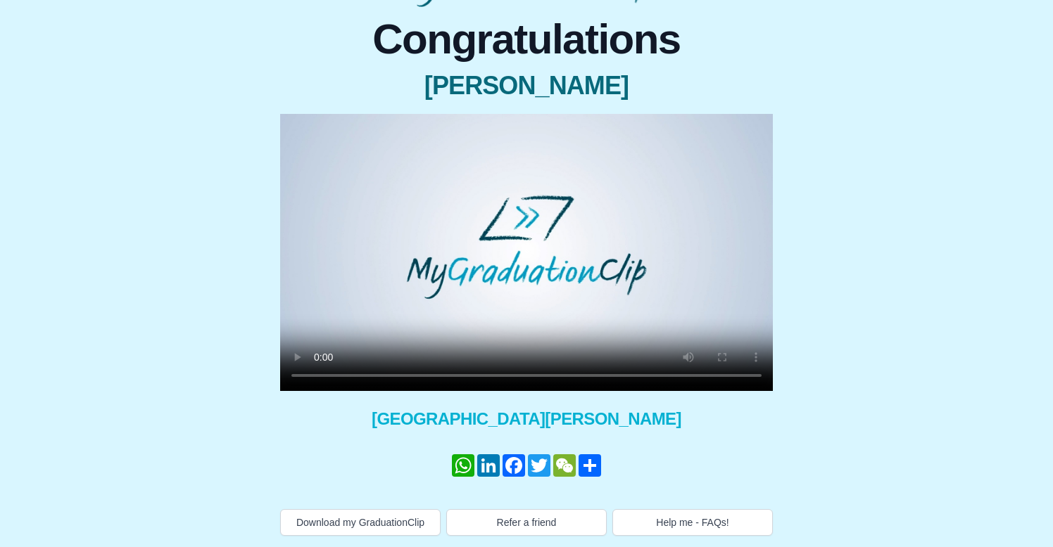
scroll to position [116, 0]
click at [370, 523] on button "Download my GraduationClip" at bounding box center [360, 522] width 160 height 27
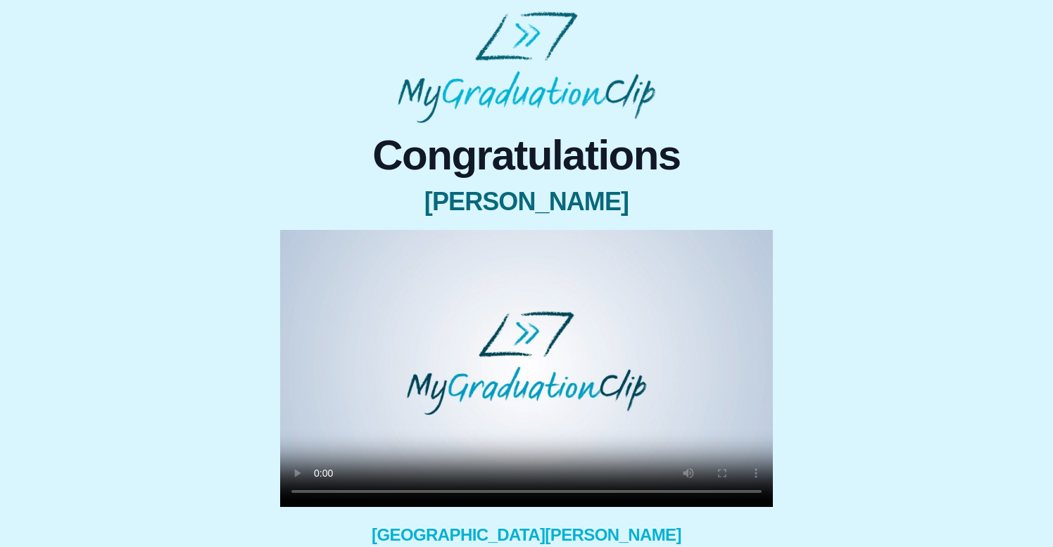
click at [319, 492] on video at bounding box center [526, 368] width 493 height 277
click at [482, 489] on video at bounding box center [526, 368] width 493 height 277
click at [321, 492] on video at bounding box center [526, 368] width 493 height 277
click at [320, 495] on video at bounding box center [526, 368] width 493 height 277
click at [510, 492] on video at bounding box center [526, 368] width 493 height 277
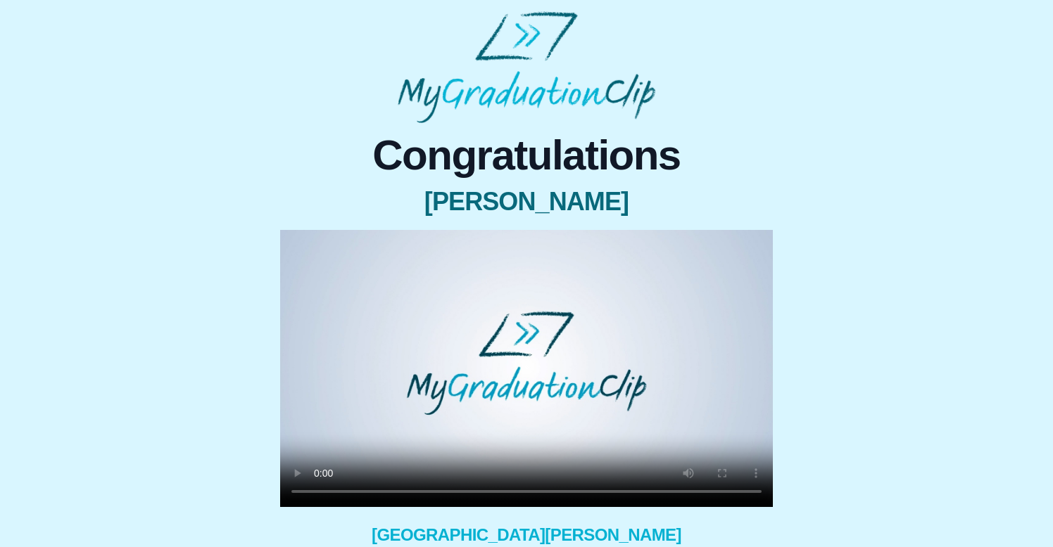
click at [319, 493] on video at bounding box center [526, 368] width 493 height 277
click at [523, 490] on video at bounding box center [526, 368] width 493 height 277
click at [313, 493] on video at bounding box center [526, 368] width 493 height 277
click at [316, 493] on video at bounding box center [526, 368] width 493 height 277
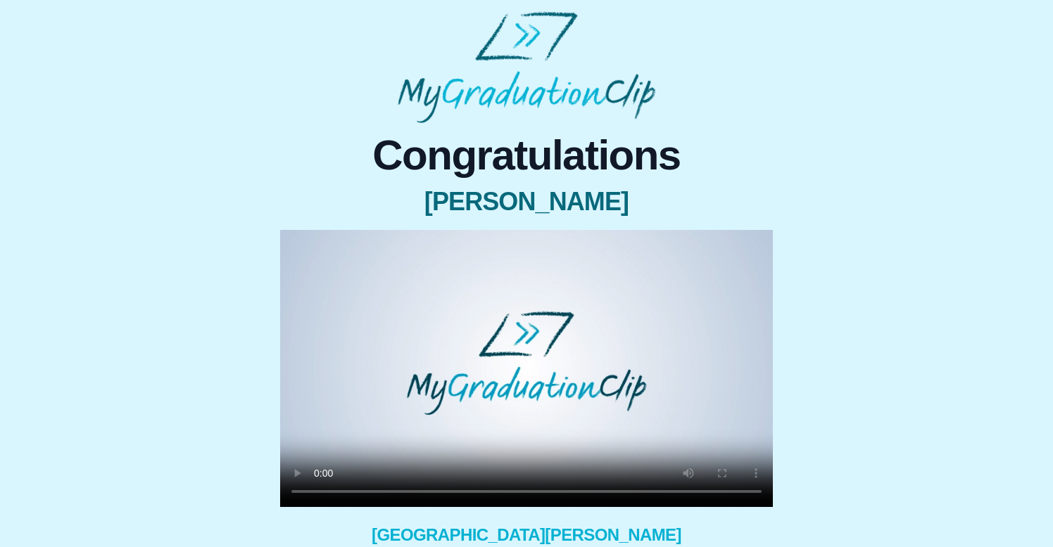
click at [844, 0] on body "Congratulations Isabelle Curtis × Share your GraduationClip now! WhatsApp Linke…" at bounding box center [526, 332] width 1053 height 664
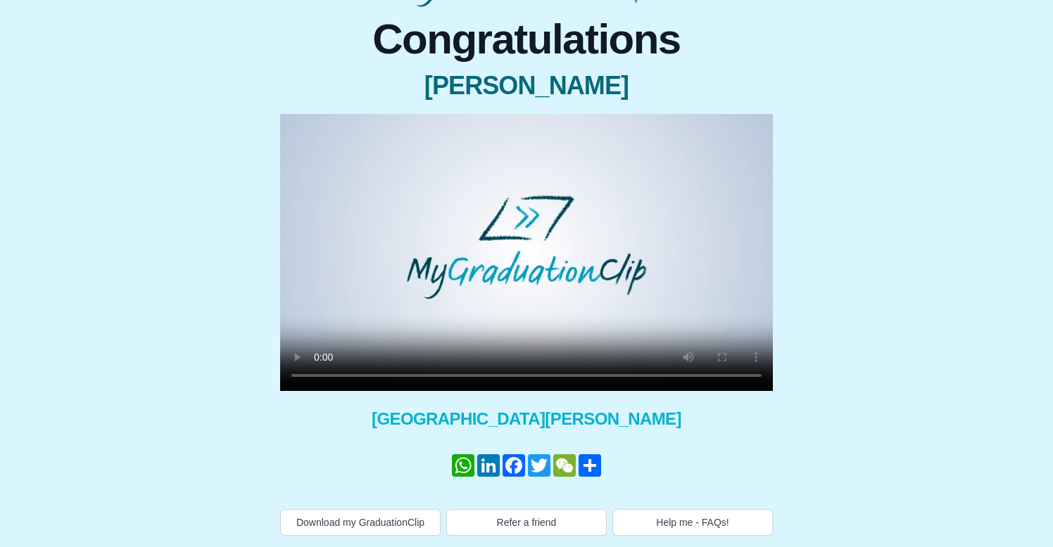
scroll to position [116, 0]
click at [710, 521] on button "Help me - FAQs!" at bounding box center [692, 522] width 160 height 27
click at [319, 379] on video at bounding box center [526, 252] width 493 height 277
click at [485, 376] on video at bounding box center [526, 252] width 493 height 277
click at [319, 372] on video at bounding box center [526, 252] width 493 height 277
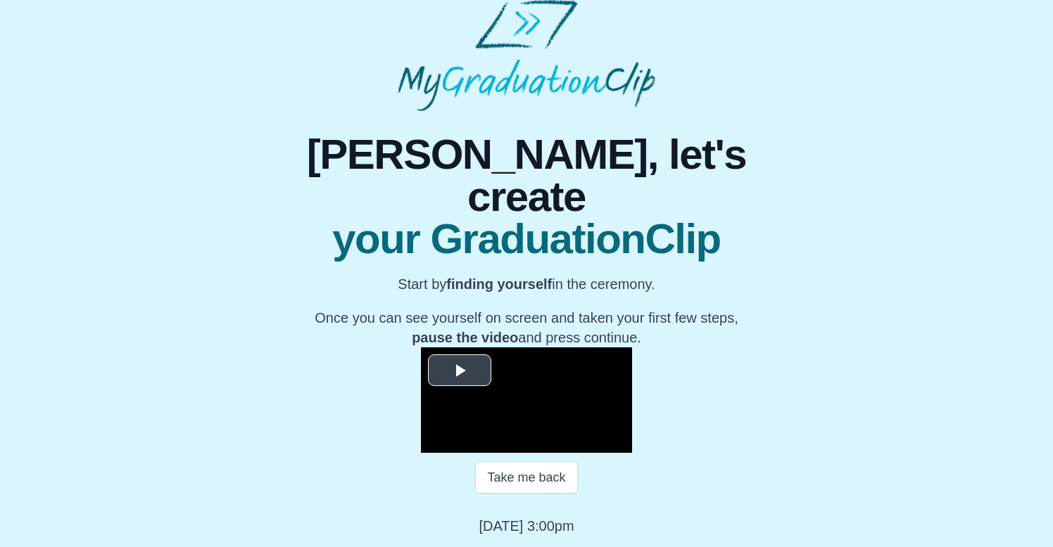
scroll to position [161, 0]
click at [460, 371] on span "Video Player" at bounding box center [460, 371] width 0 height 0
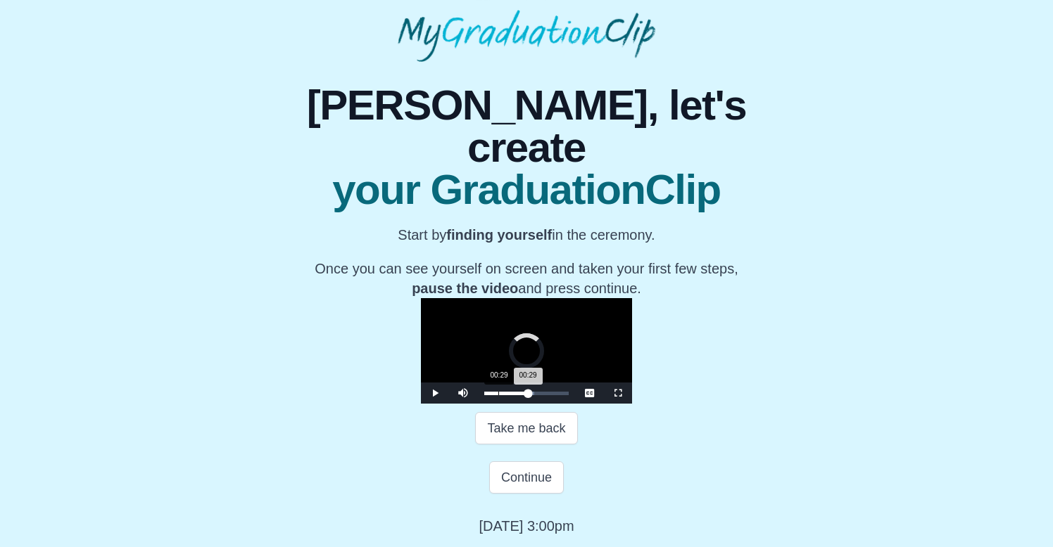
click at [498, 395] on div "00:29" at bounding box center [498, 394] width 1 height 4
click at [484, 395] on div "Loaded : 0% 02:26 00:32 Progress : 0%" at bounding box center [526, 394] width 84 height 4
click at [600, 395] on div "03:59" at bounding box center [600, 394] width 1 height 4
click at [477, 404] on div "Loaded : 0% 05:11 05:11 Progress : 0%" at bounding box center [526, 393] width 99 height 21
click at [477, 404] on div "Loaded : 0% 04:55 04:55 Progress : 0%" at bounding box center [526, 393] width 99 height 21
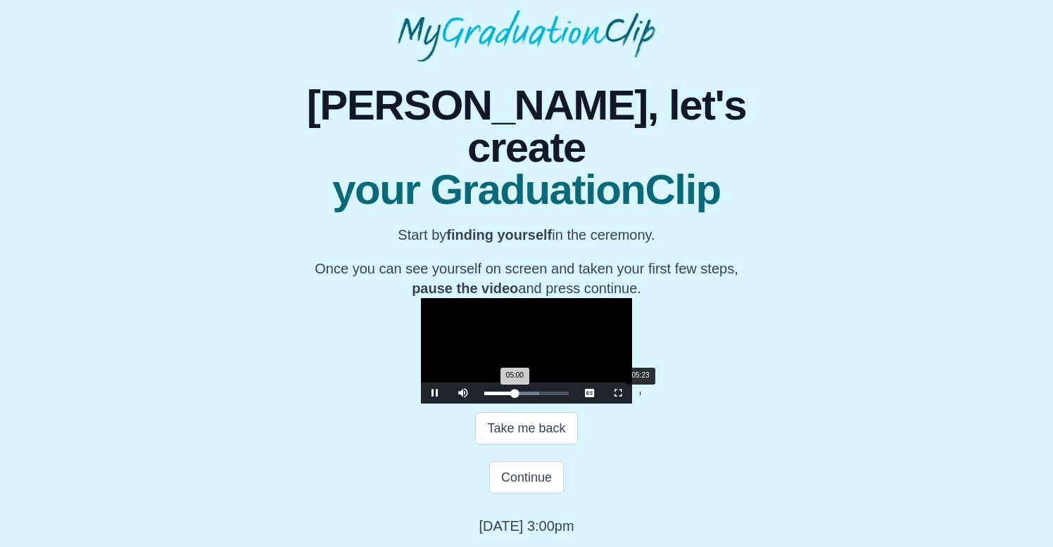
click at [484, 395] on div "Loaded : 0% 05:23 05:00 Progress : 0%" at bounding box center [526, 394] width 84 height 4
click at [487, 395] on div "05:33 Progress : 0%" at bounding box center [500, 394] width 33 height 4
click at [494, 404] on div "Loaded : 0% 05:48 05:48 Progress : 0%" at bounding box center [526, 393] width 99 height 21
click at [505, 404] on div "Loaded : 0% 06:10 05:50 Progress : 0%" at bounding box center [526, 393] width 99 height 21
click at [514, 404] on div "Loaded : 0% 06:29 06:11 Progress : 0%" at bounding box center [526, 393] width 99 height 21
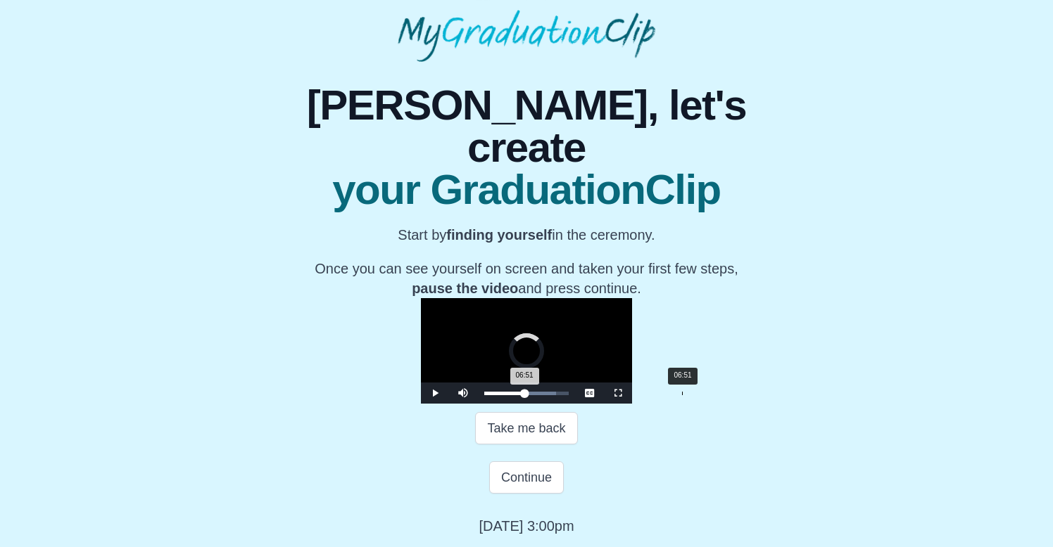
click at [682, 395] on div "06:51" at bounding box center [682, 394] width 1 height 4
click at [435, 393] on span "Video Player" at bounding box center [435, 393] width 0 height 0
click at [527, 395] on div "07:07 Progress : 0%" at bounding box center [506, 394] width 44 height 4
click at [435, 393] on span "Video Player" at bounding box center [435, 393] width 0 height 0
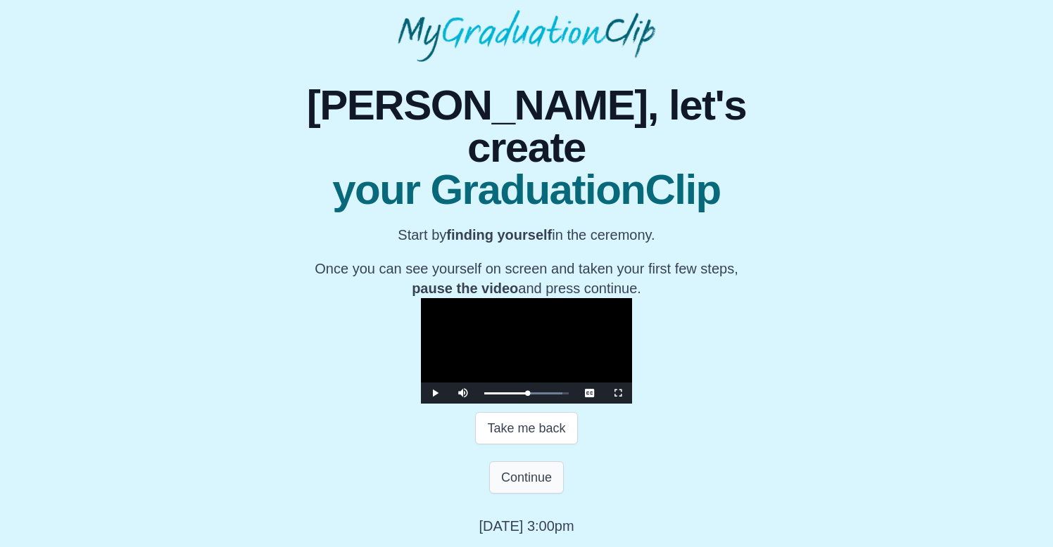
click at [540, 494] on button "Continue" at bounding box center [526, 478] width 75 height 32
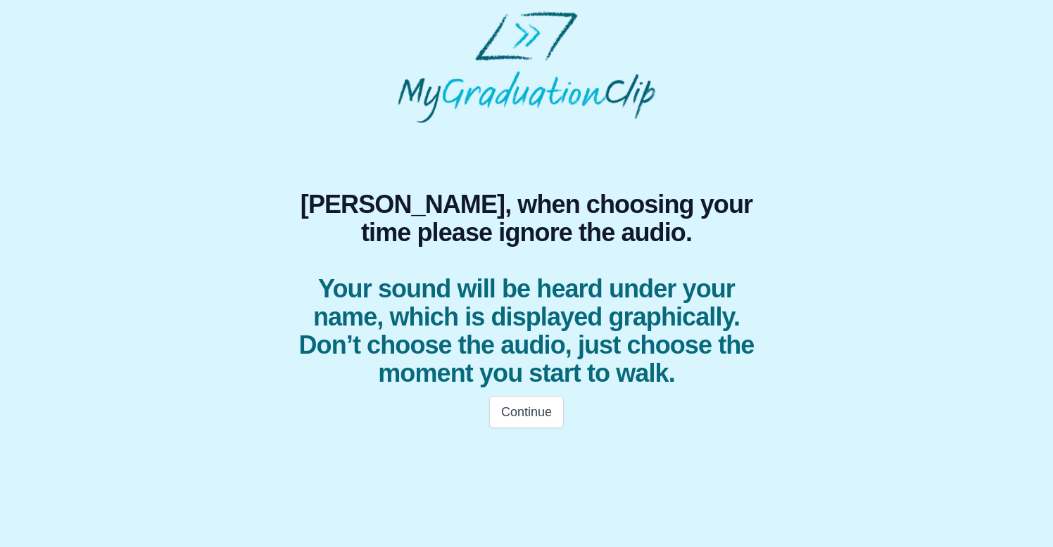
scroll to position [0, 0]
click at [542, 448] on html "Isabelle, when choosing your time please ignore the audio. Your sound will be h…" at bounding box center [526, 224] width 1053 height 448
click at [538, 420] on button "Continue" at bounding box center [526, 412] width 75 height 32
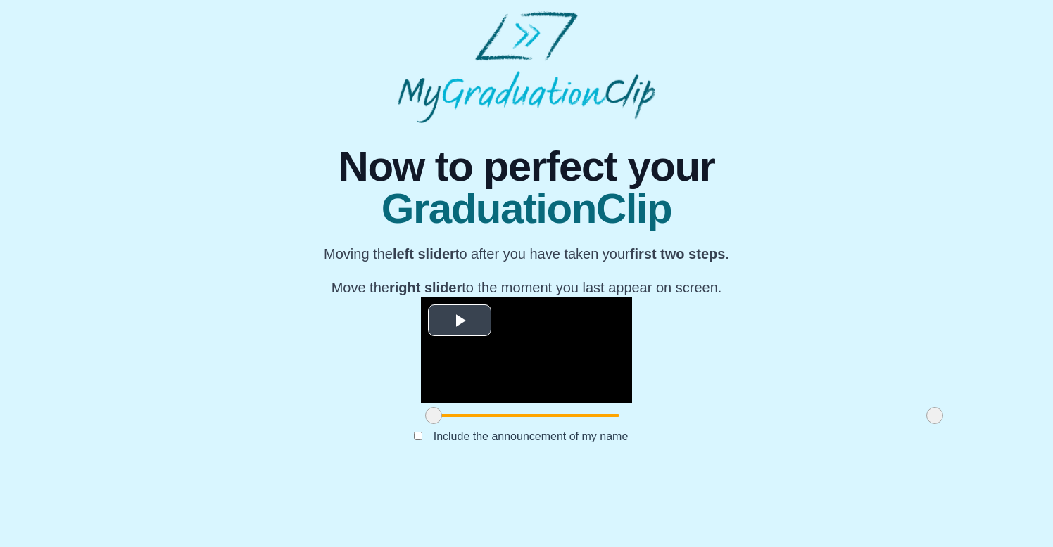
scroll to position [127, 0]
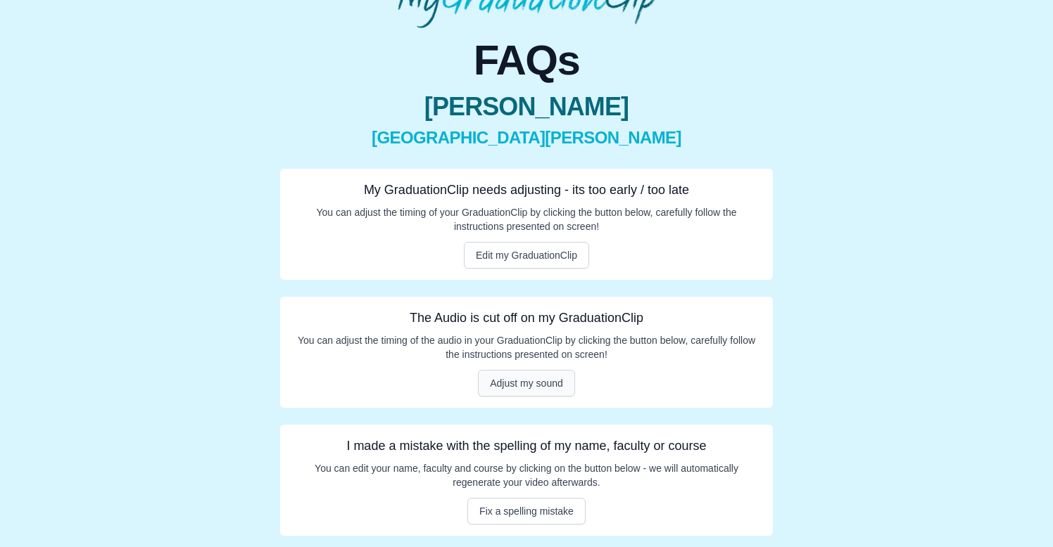
scroll to position [95, 0]
click at [562, 387] on button "Adjust my sound" at bounding box center [526, 383] width 97 height 27
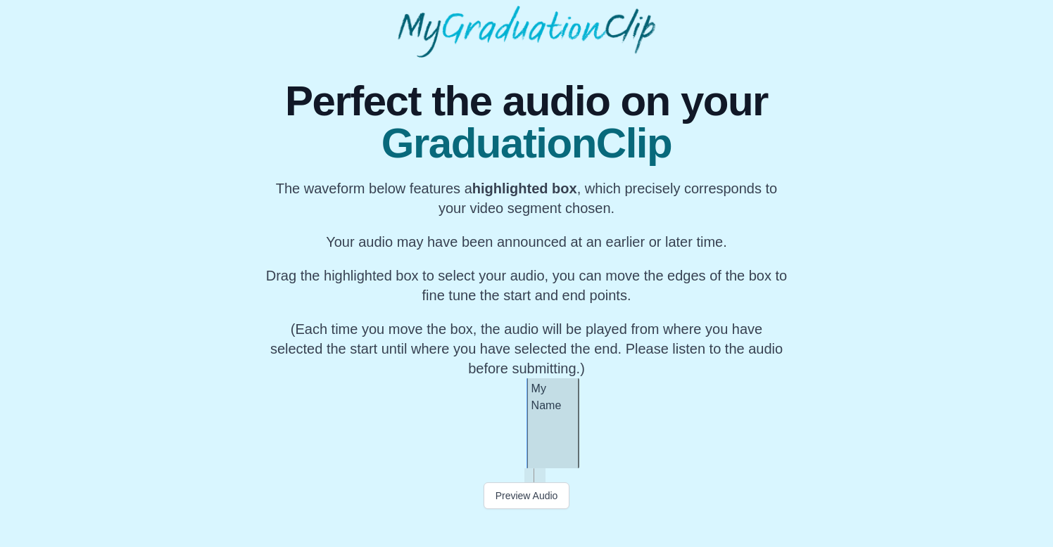
scroll to position [65, 0]
click at [531, 500] on button "Preview Audio" at bounding box center [526, 496] width 87 height 27
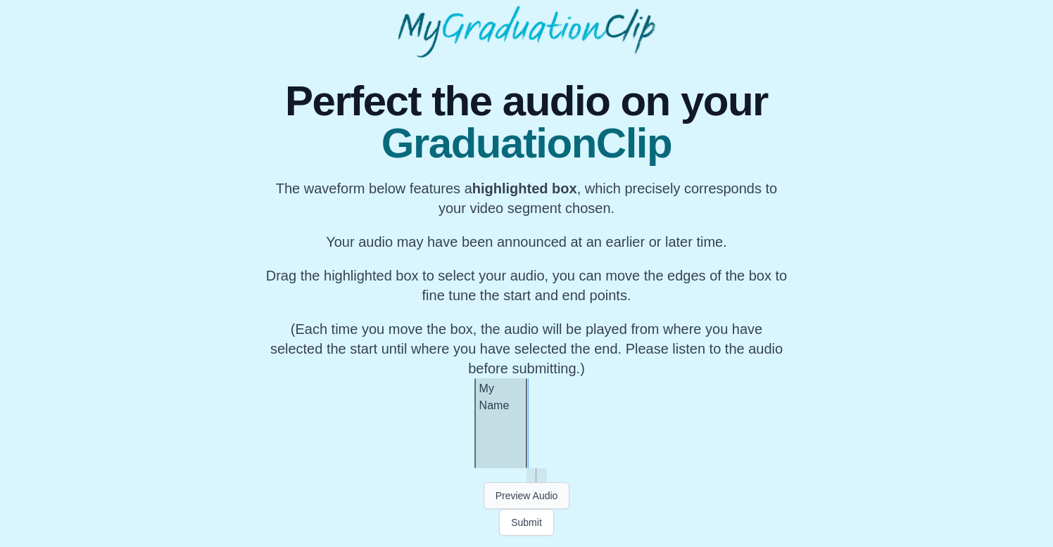
scroll to position [0, 7296]
click at [516, 499] on button "Preview Audio" at bounding box center [526, 496] width 87 height 27
click at [458, 440] on div "My Name" at bounding box center [466, 424] width 53 height 90
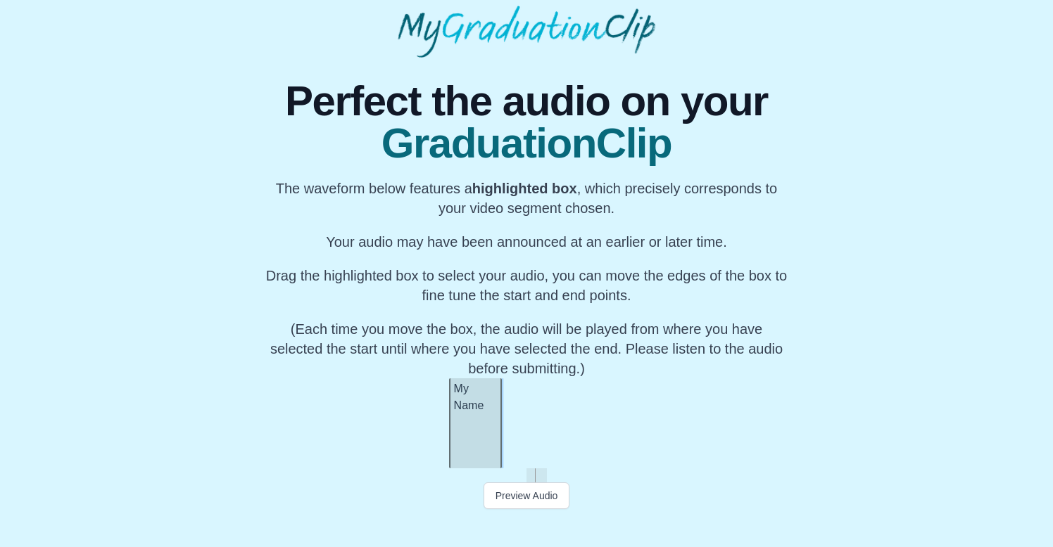
click at [473, 443] on div "My Name" at bounding box center [475, 424] width 53 height 90
click at [475, 436] on div at bounding box center [474, 424] width 6 height 90
click at [474, 436] on div at bounding box center [473, 424] width 6 height 90
click at [474, 433] on div at bounding box center [472, 424] width 6 height 90
click at [541, 498] on button "Preview Audio" at bounding box center [526, 496] width 87 height 27
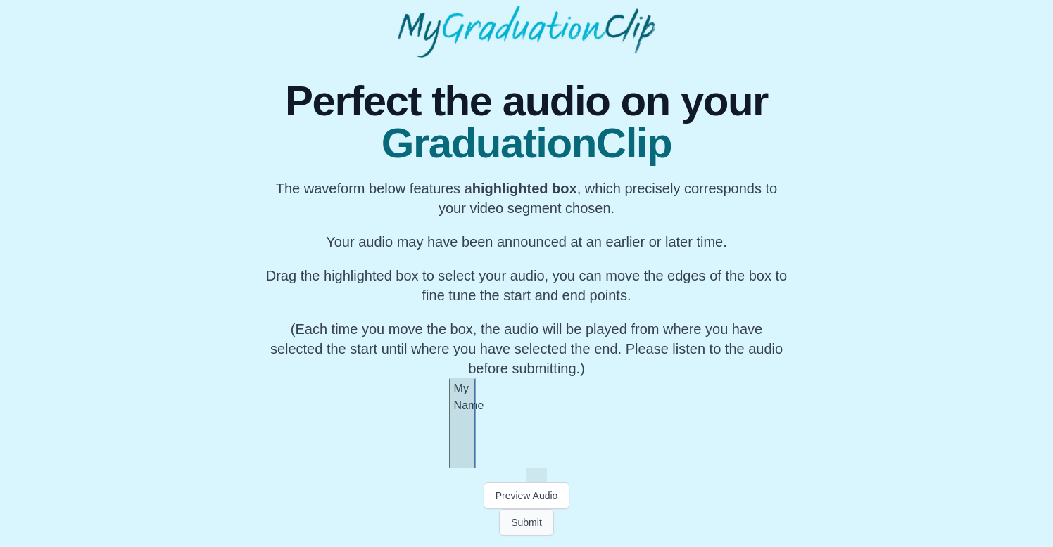
click at [531, 527] on button "Submit" at bounding box center [526, 522] width 55 height 27
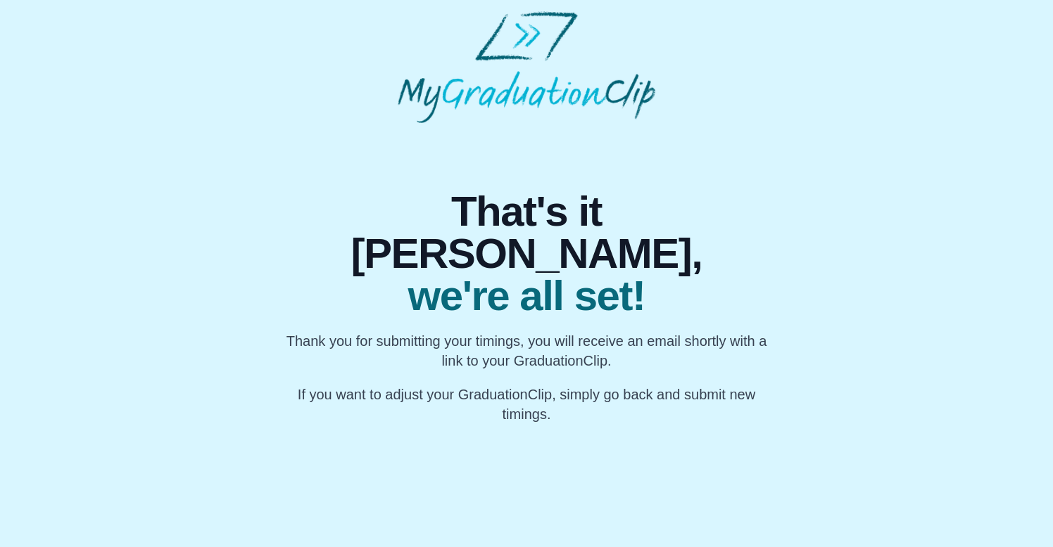
scroll to position [0, 0]
click at [541, 436] on html "That's it Isabelle, we're all set! Thank you for submitting your timings, you w…" at bounding box center [526, 218] width 1053 height 436
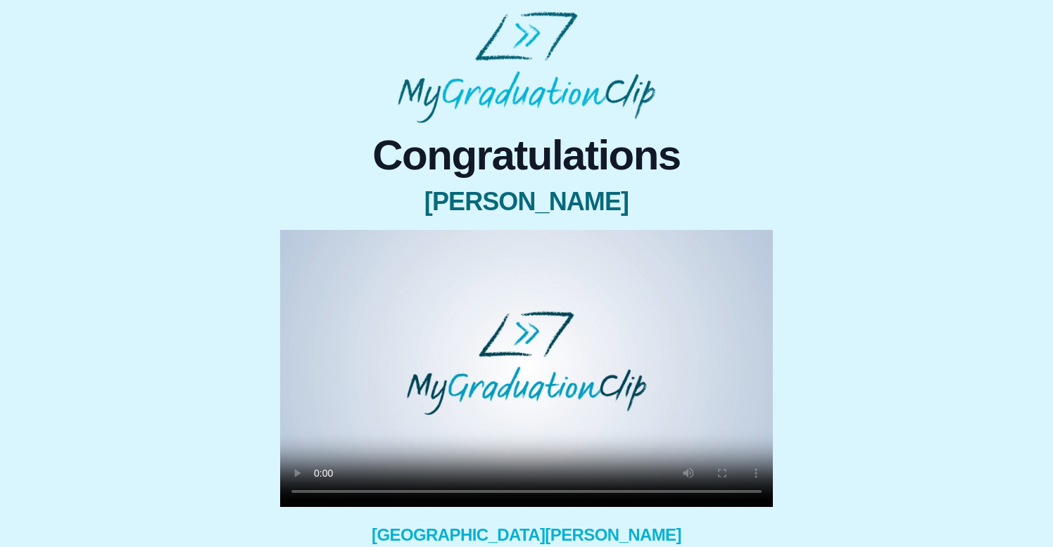
click at [314, 490] on video at bounding box center [526, 368] width 493 height 277
click at [319, 494] on video at bounding box center [526, 368] width 493 height 277
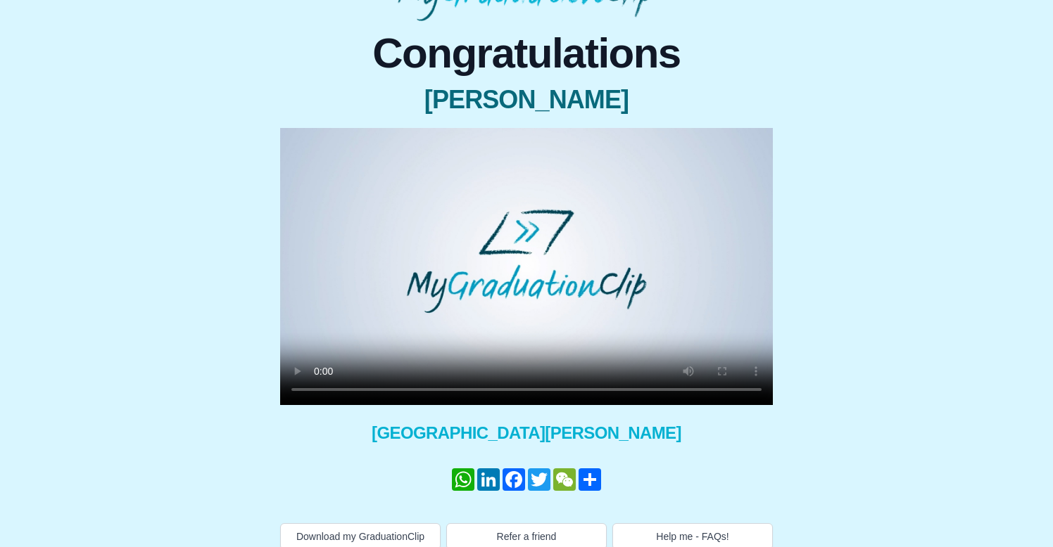
scroll to position [102, 0]
click at [319, 391] on video at bounding box center [526, 266] width 493 height 277
